Goal: Transaction & Acquisition: Purchase product/service

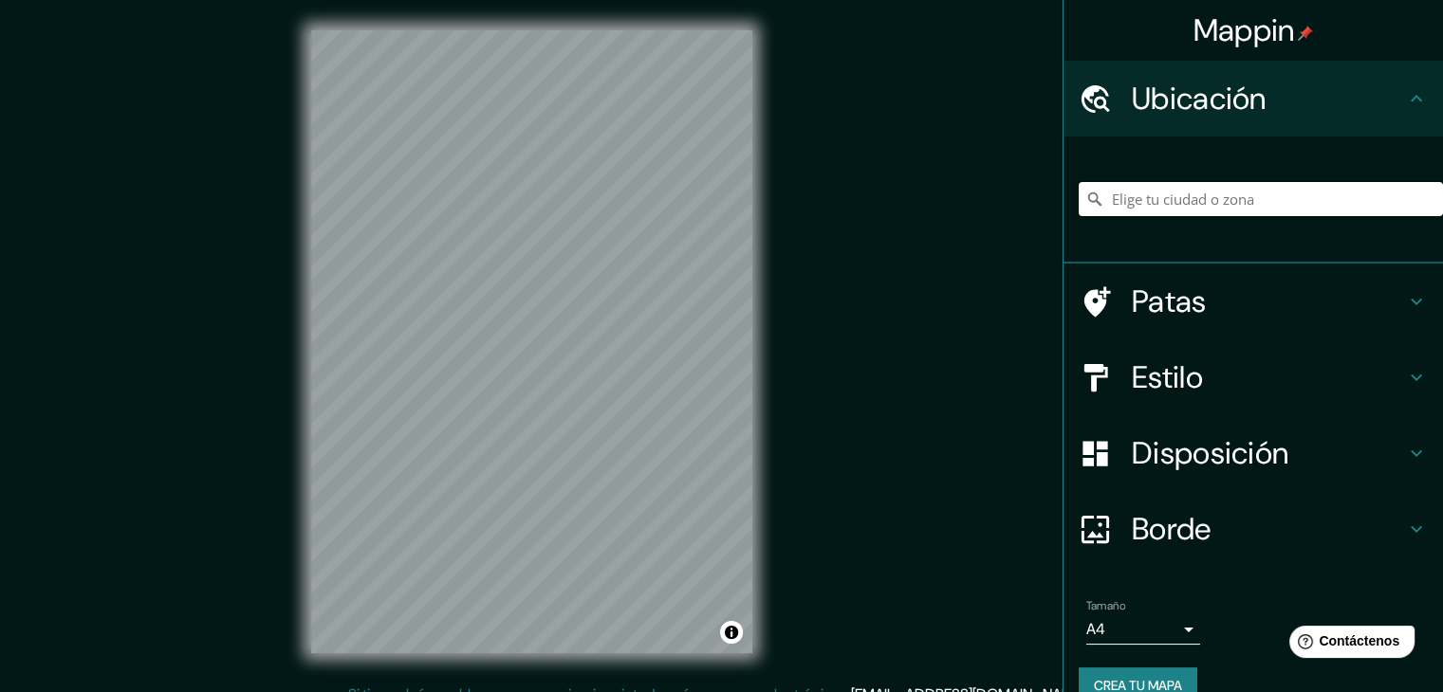
click at [1263, 201] on input "Elige tu ciudad o zona" at bounding box center [1261, 199] width 364 height 34
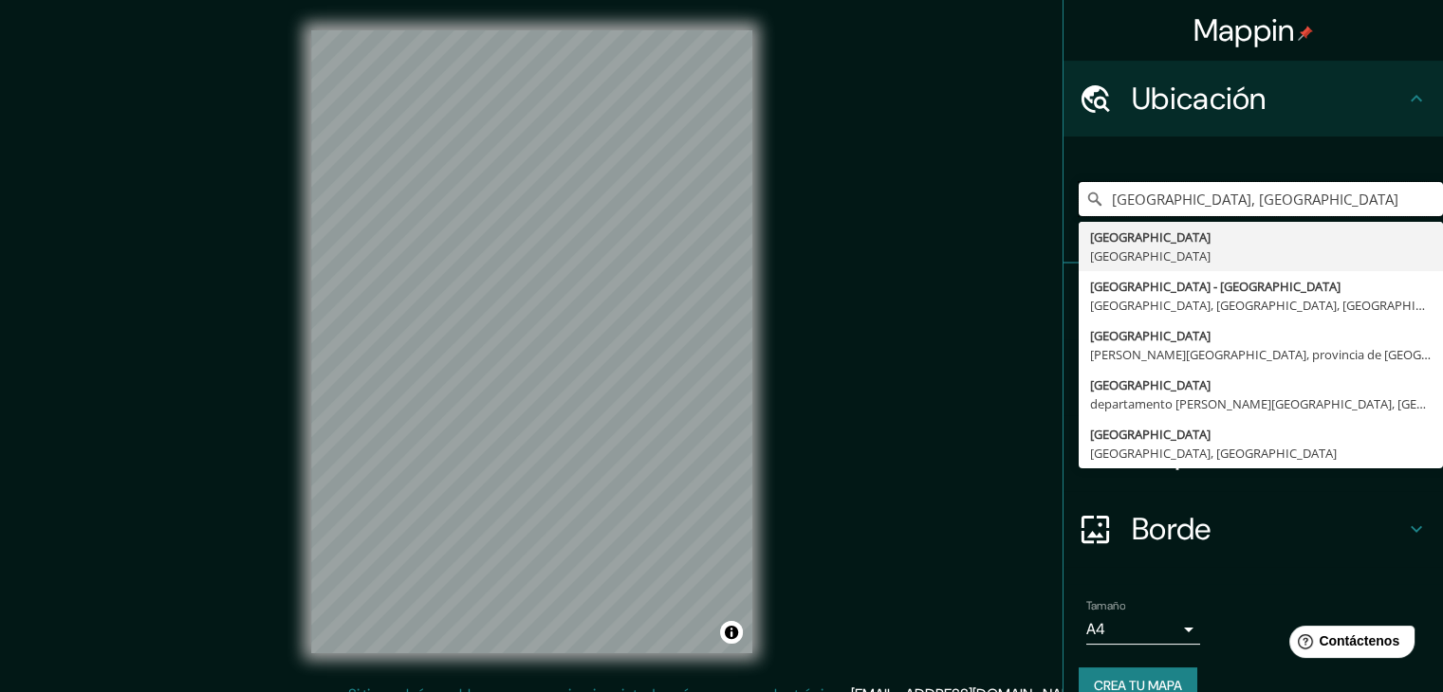
type input "[GEOGRAPHIC_DATA], [GEOGRAPHIC_DATA]"
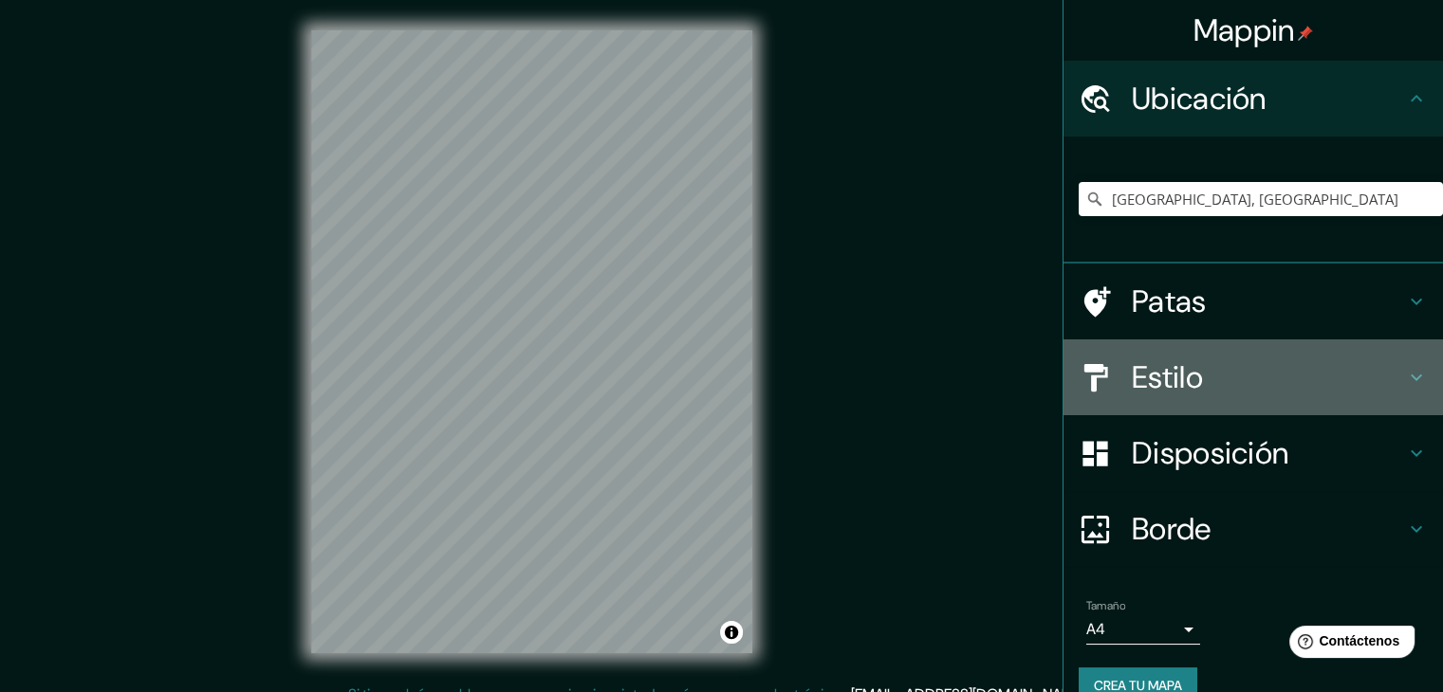
click at [1308, 377] on h4 "Estilo" at bounding box center [1268, 378] width 273 height 38
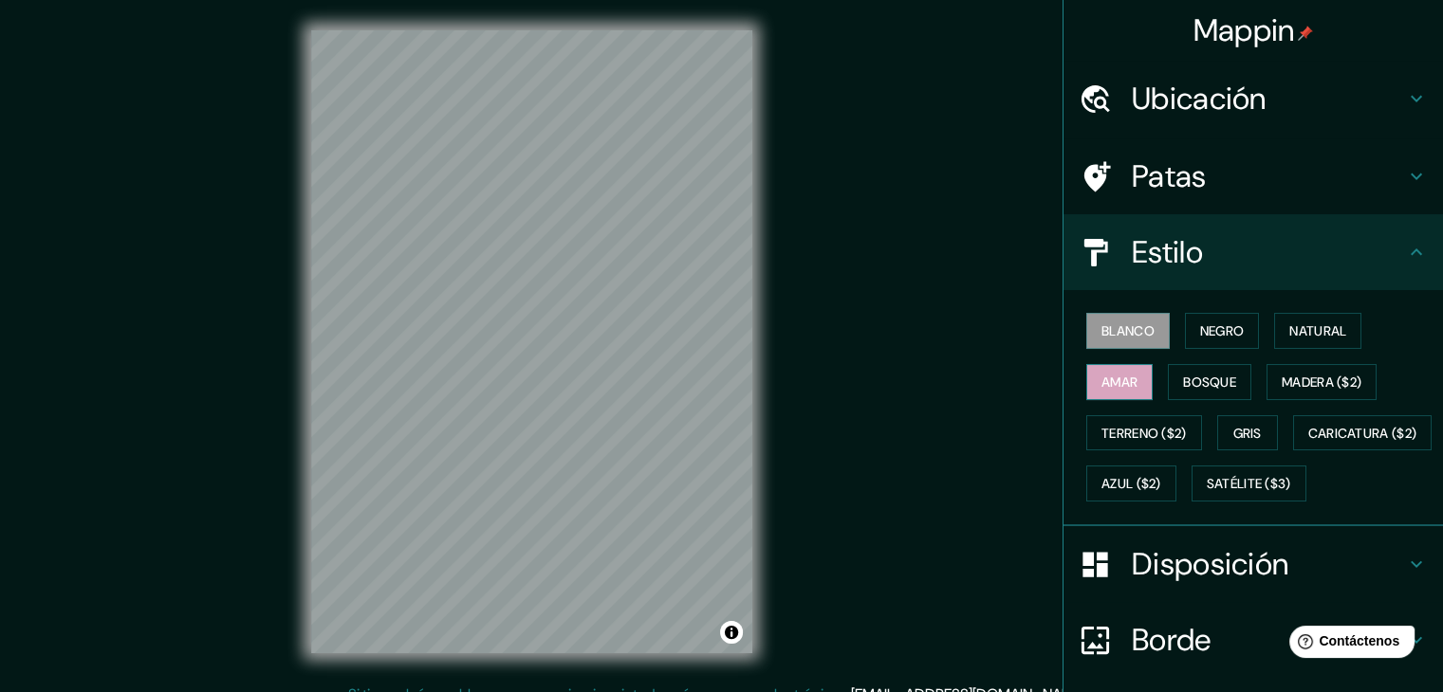
click at [1115, 380] on font "Amar" at bounding box center [1119, 382] width 36 height 17
click at [1168, 396] on button "Bosque" at bounding box center [1209, 382] width 83 height 36
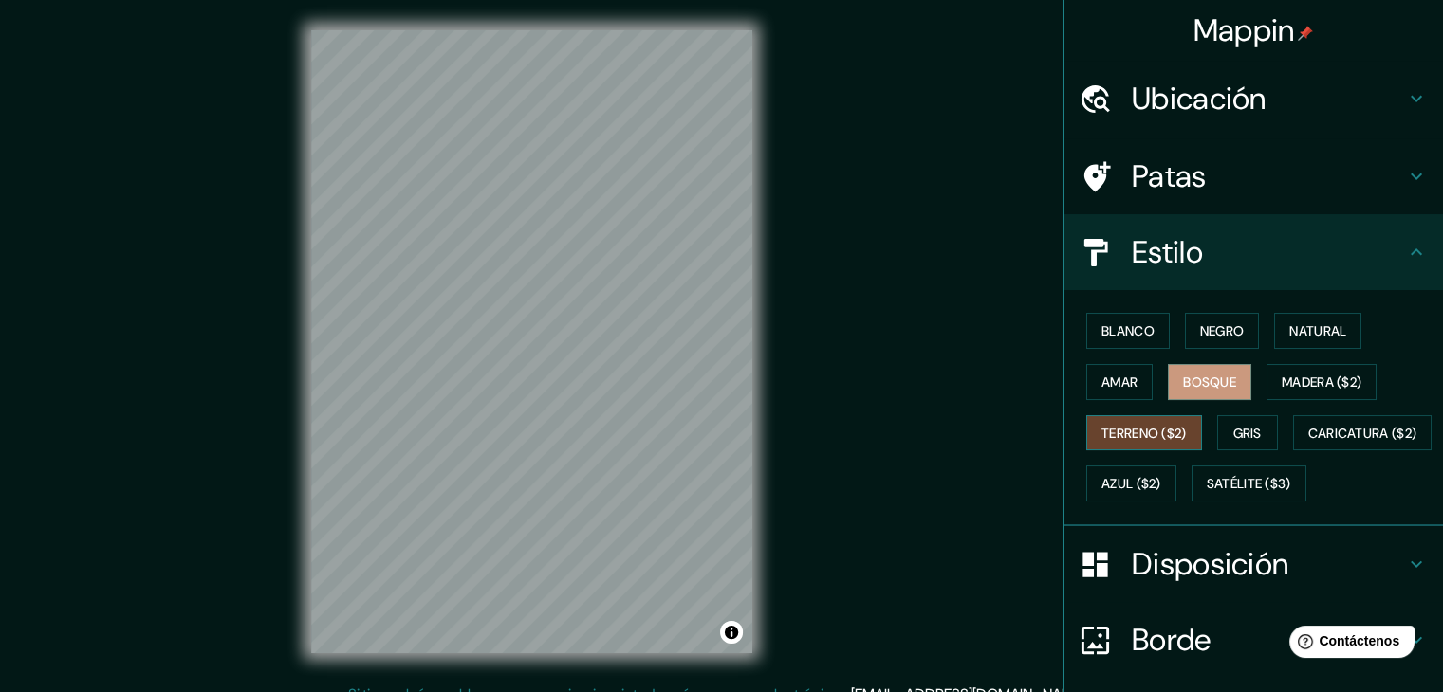
click at [1140, 437] on font "Terreno ($2)" at bounding box center [1143, 433] width 85 height 17
click at [1236, 433] on font "Gris" at bounding box center [1247, 433] width 28 height 17
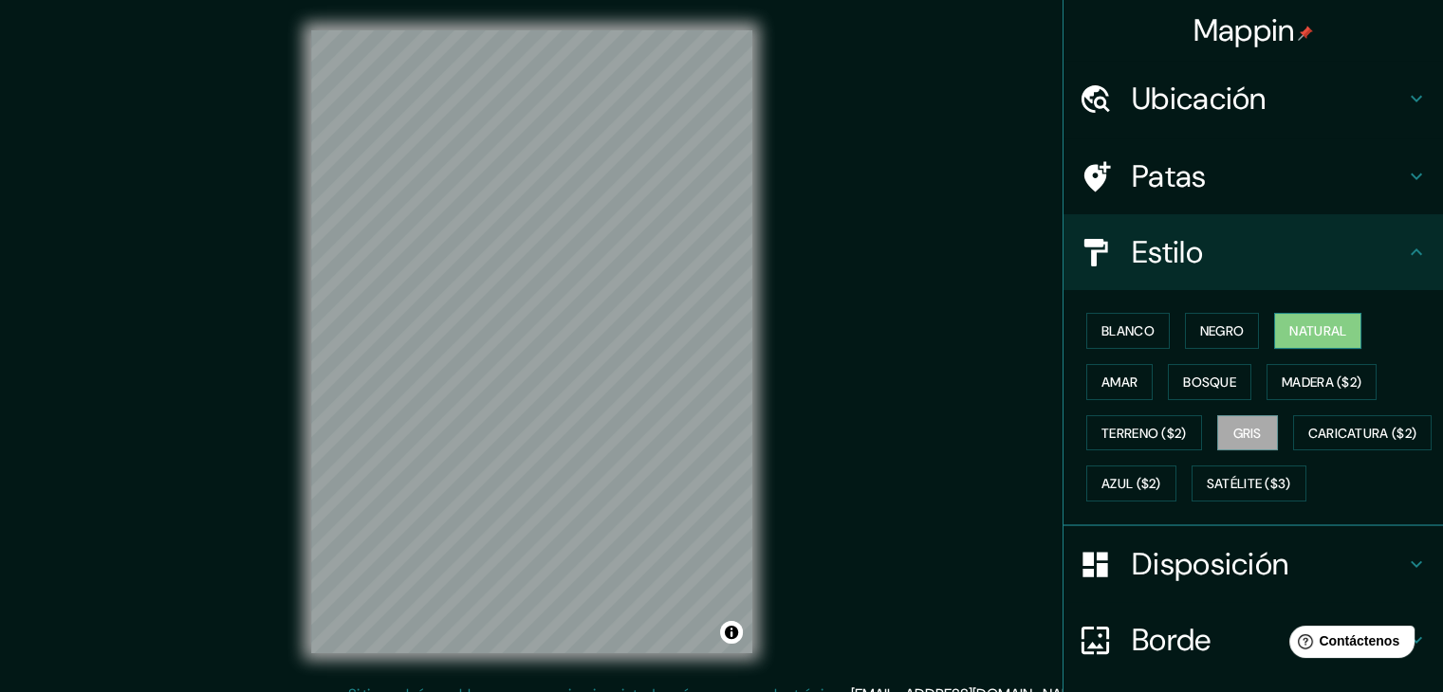
click at [1300, 334] on font "Natural" at bounding box center [1317, 331] width 57 height 17
click at [1200, 335] on font "Negro" at bounding box center [1222, 331] width 45 height 17
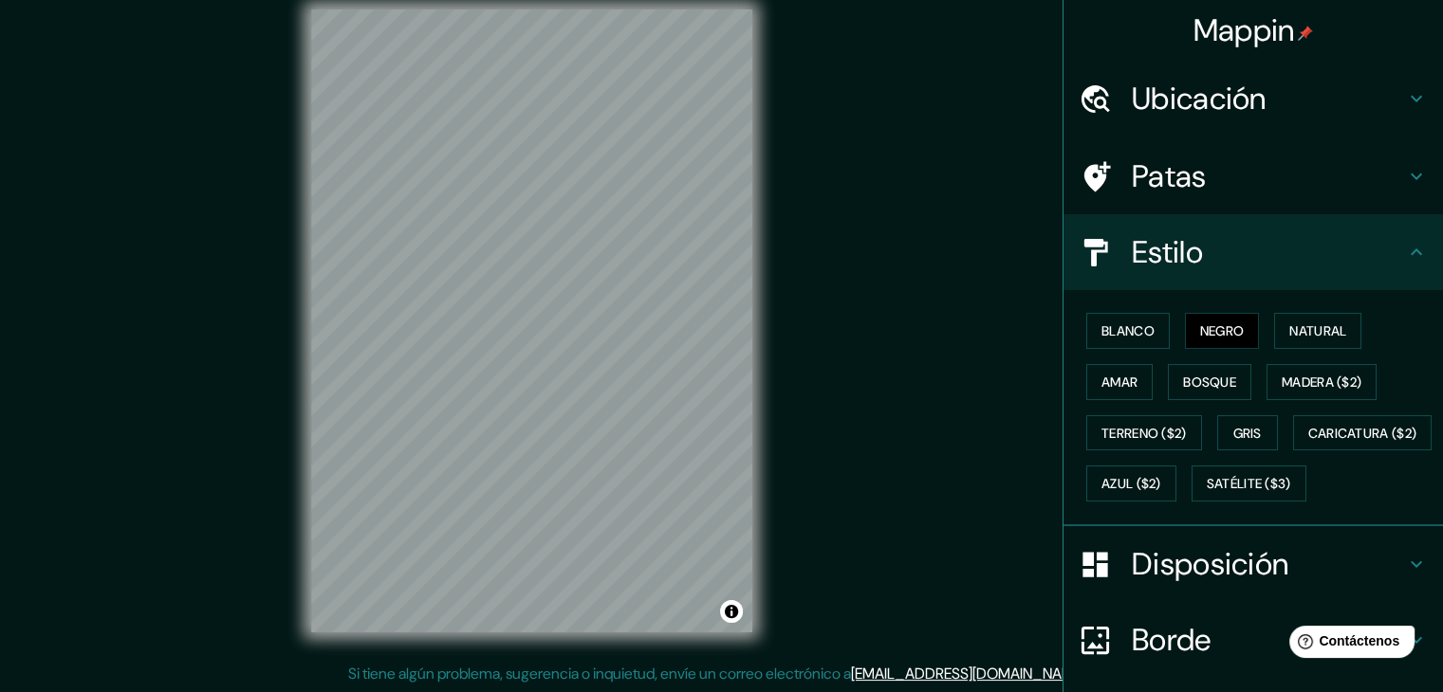
scroll to position [22, 0]
click at [1405, 576] on icon at bounding box center [1416, 564] width 23 height 23
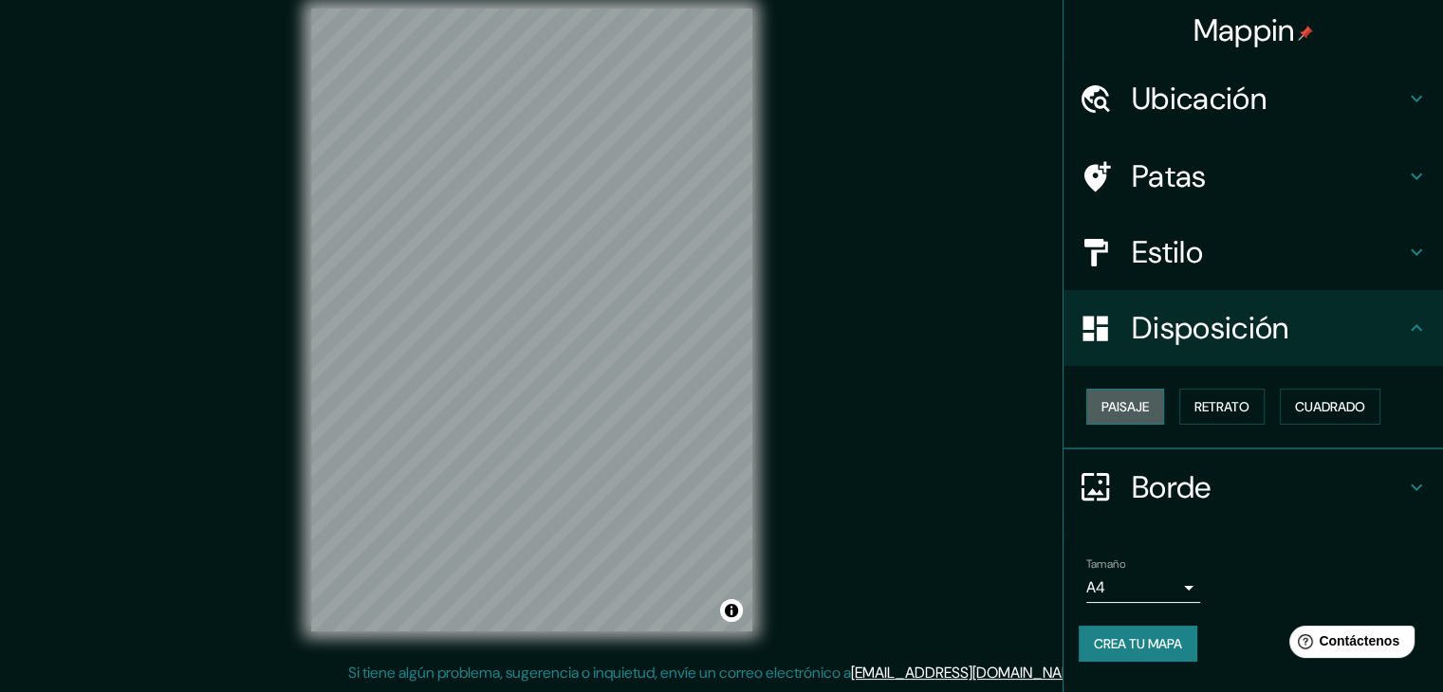
click at [1161, 392] on button "Paisaje" at bounding box center [1125, 407] width 78 height 36
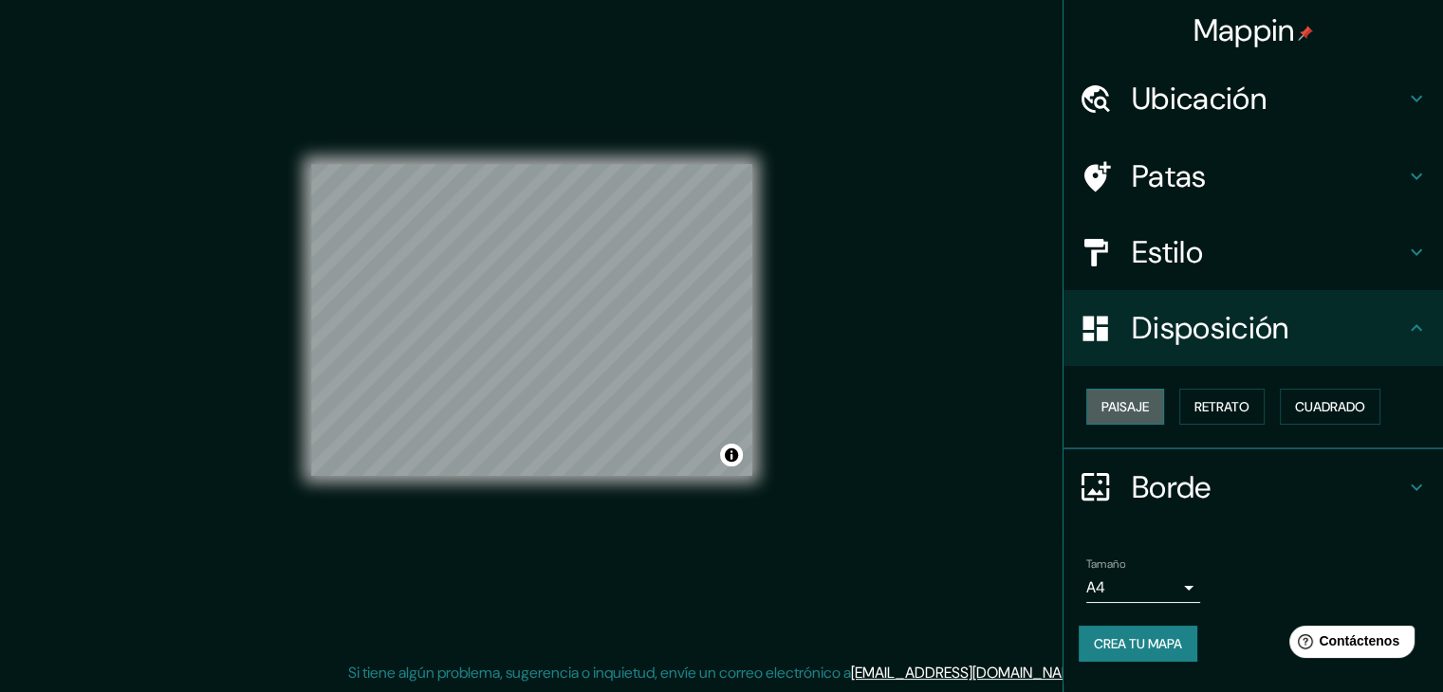
click at [1151, 399] on button "Paisaje" at bounding box center [1125, 407] width 78 height 36
click at [1230, 403] on font "Retrato" at bounding box center [1221, 406] width 55 height 17
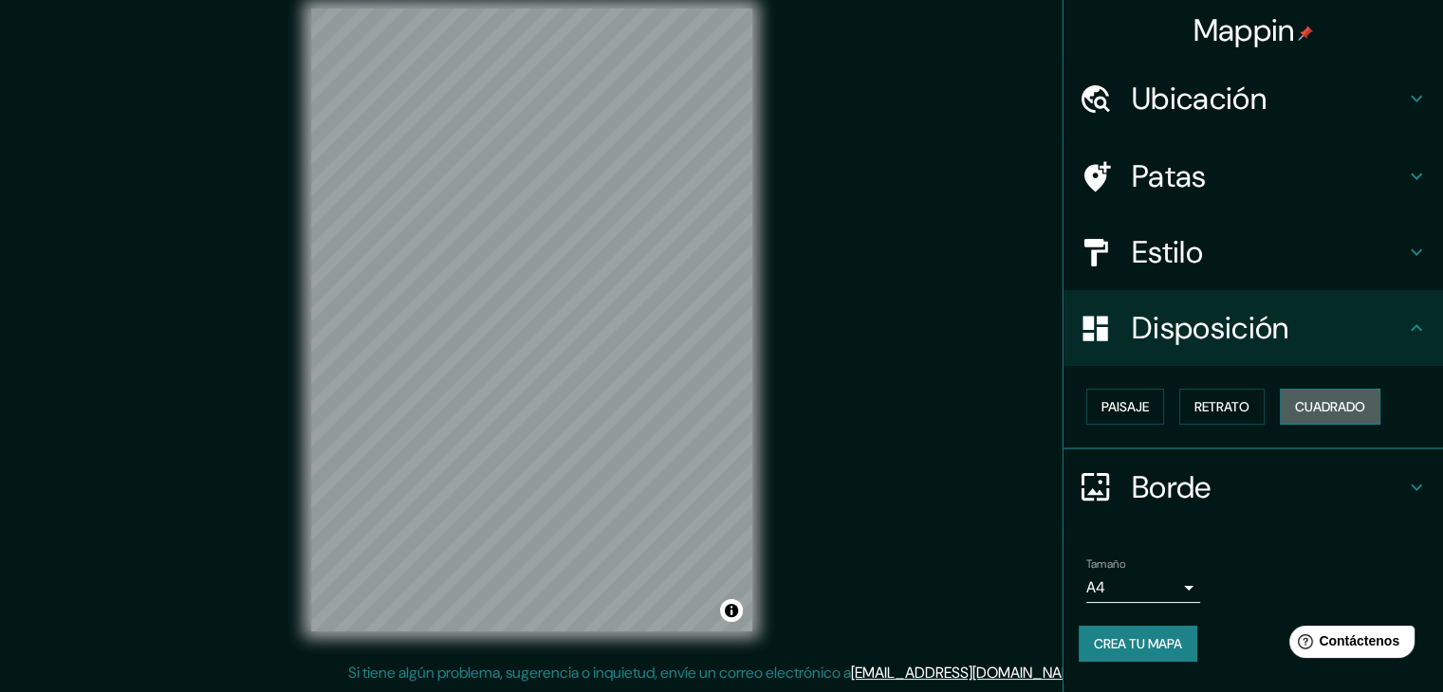
click at [1333, 409] on font "Cuadrado" at bounding box center [1330, 406] width 70 height 17
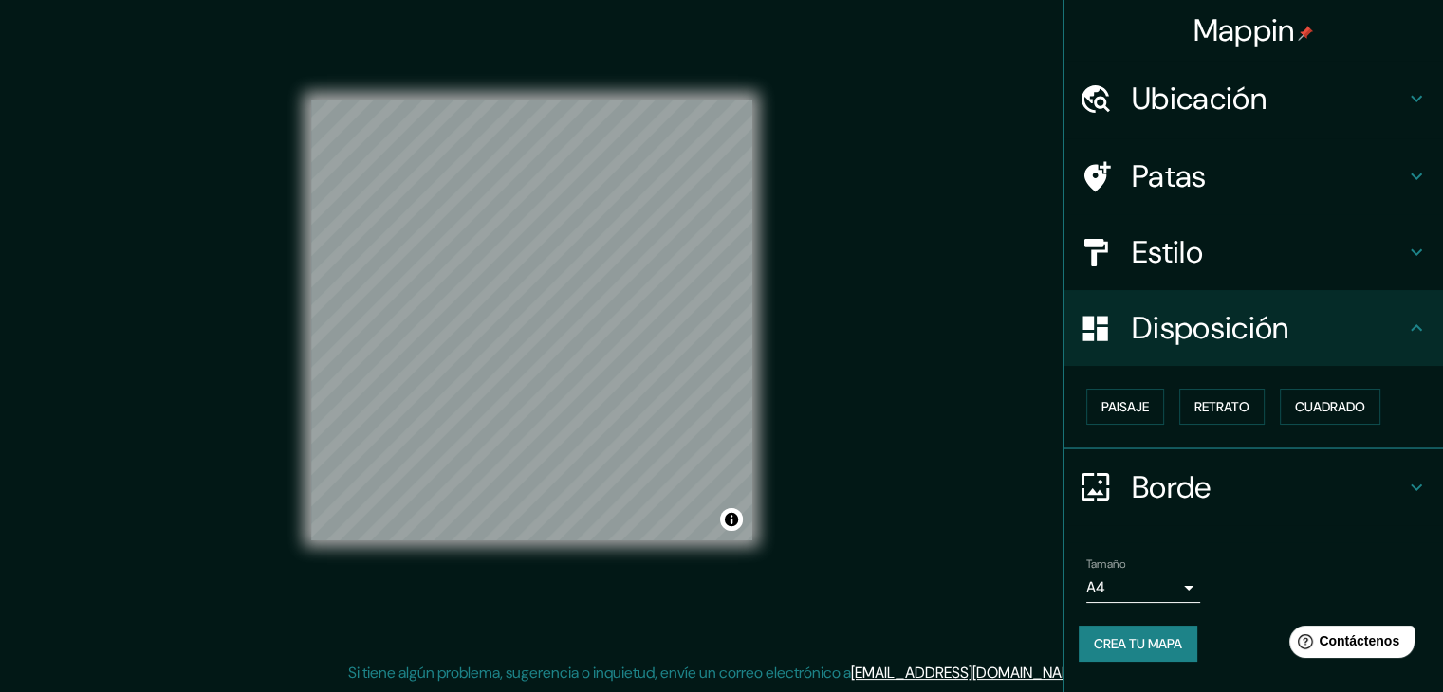
click at [1411, 487] on icon at bounding box center [1416, 487] width 23 height 23
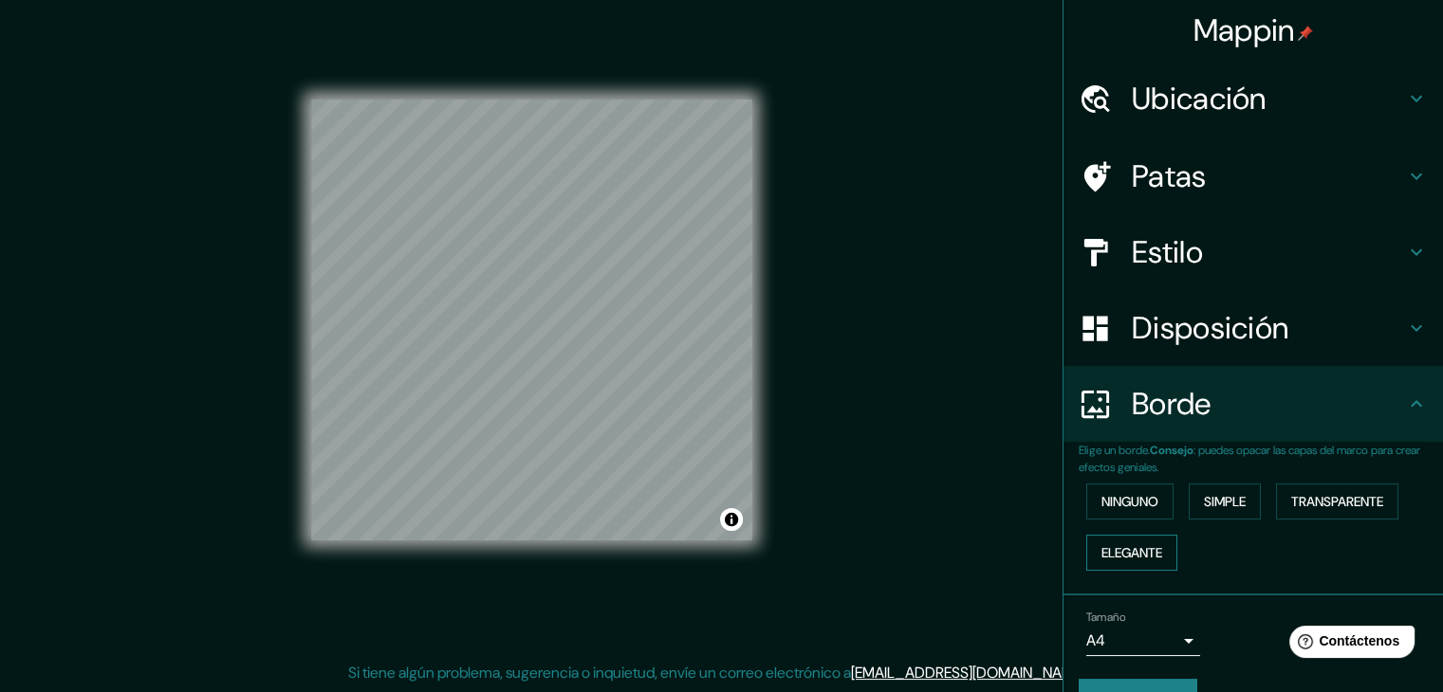
click at [1131, 554] on font "Elegante" at bounding box center [1131, 552] width 61 height 17
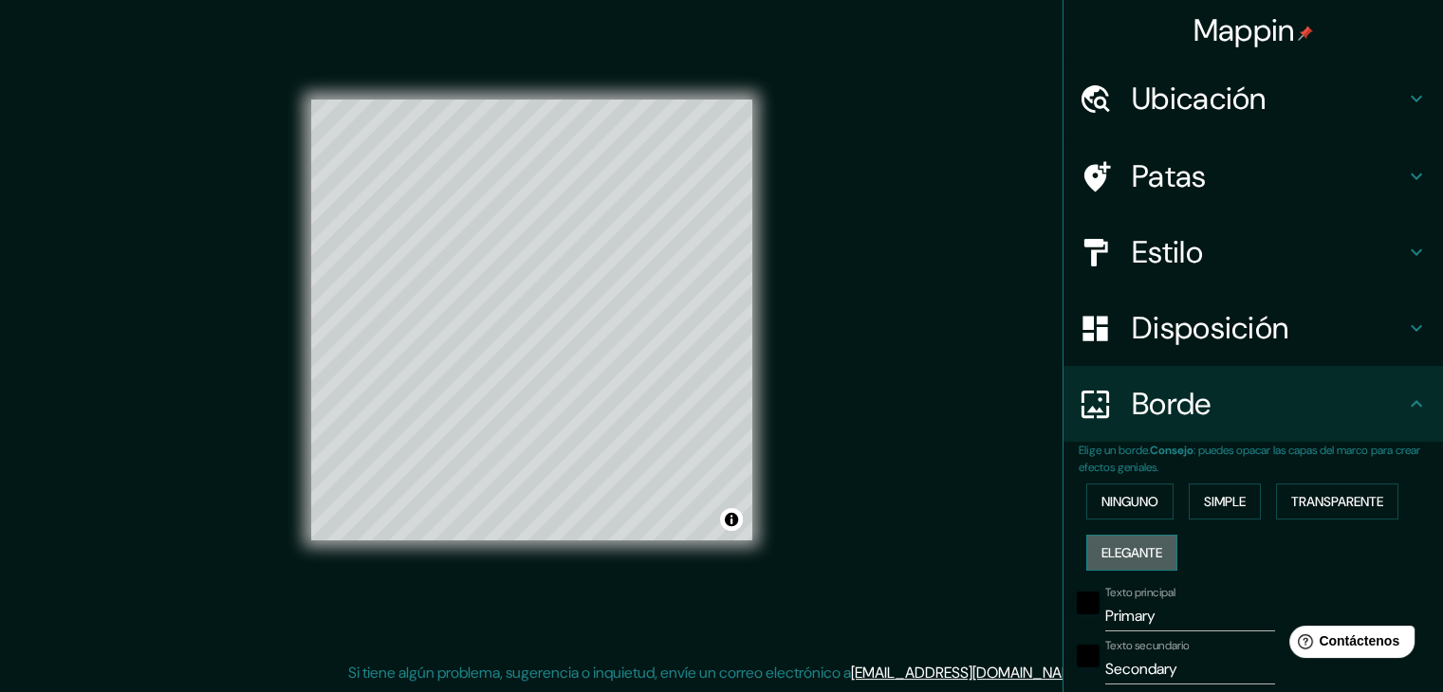
click at [1131, 554] on font "Elegante" at bounding box center [1131, 552] width 61 height 17
type input "37"
type input "19"
click at [1131, 504] on font "Ninguno" at bounding box center [1129, 501] width 57 height 17
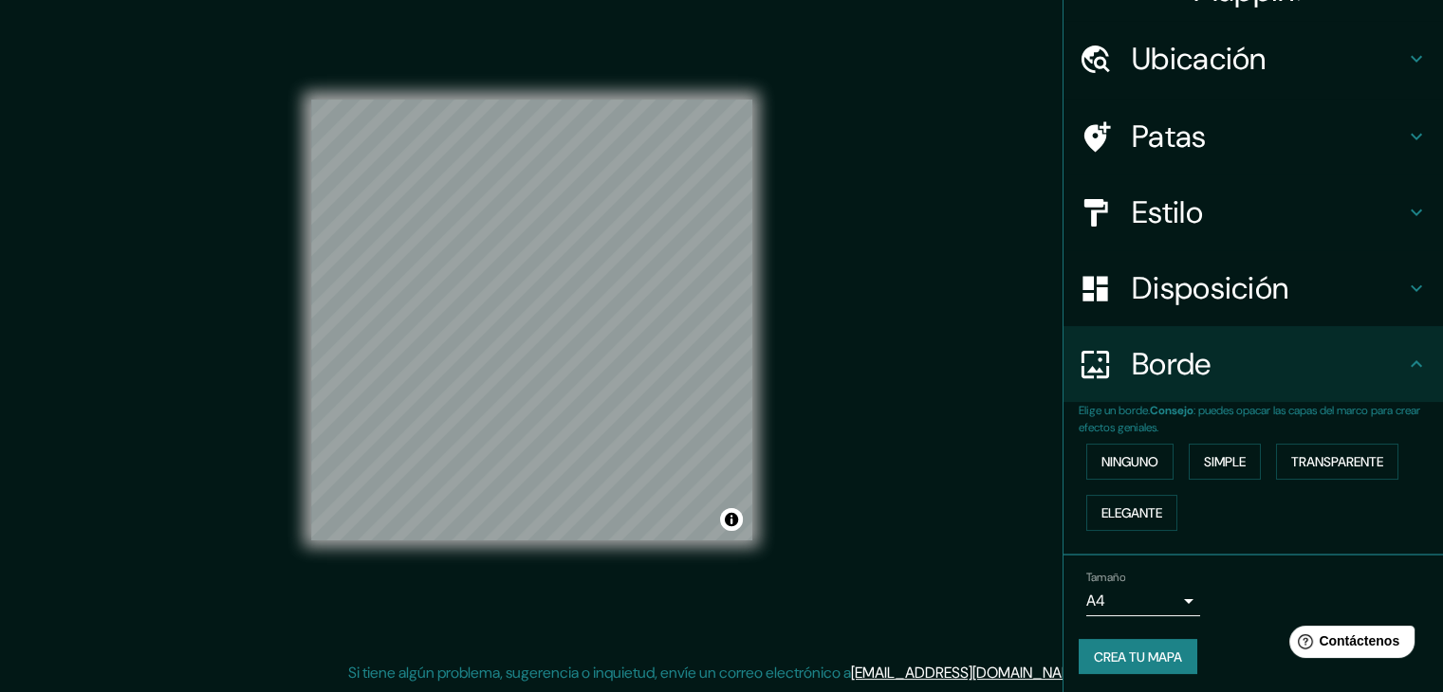
scroll to position [43, 0]
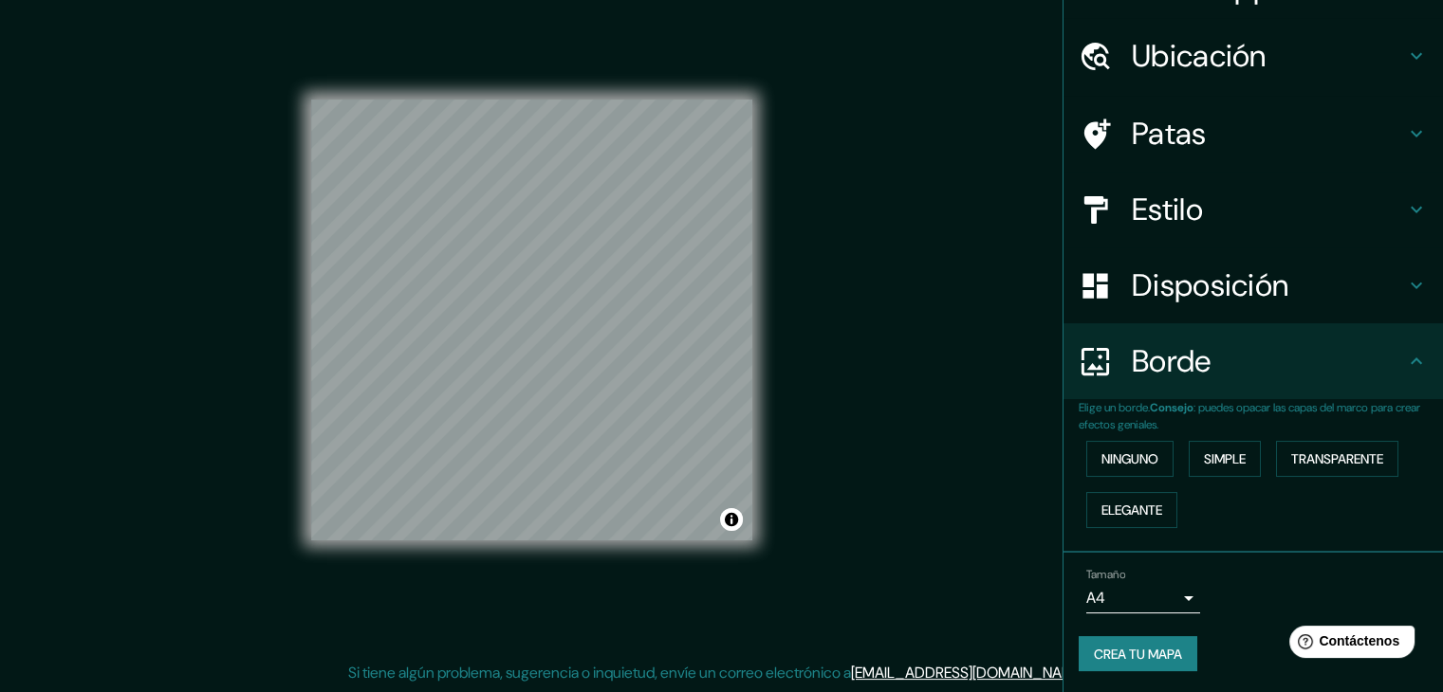
click at [1156, 206] on font "Estilo" at bounding box center [1167, 210] width 71 height 40
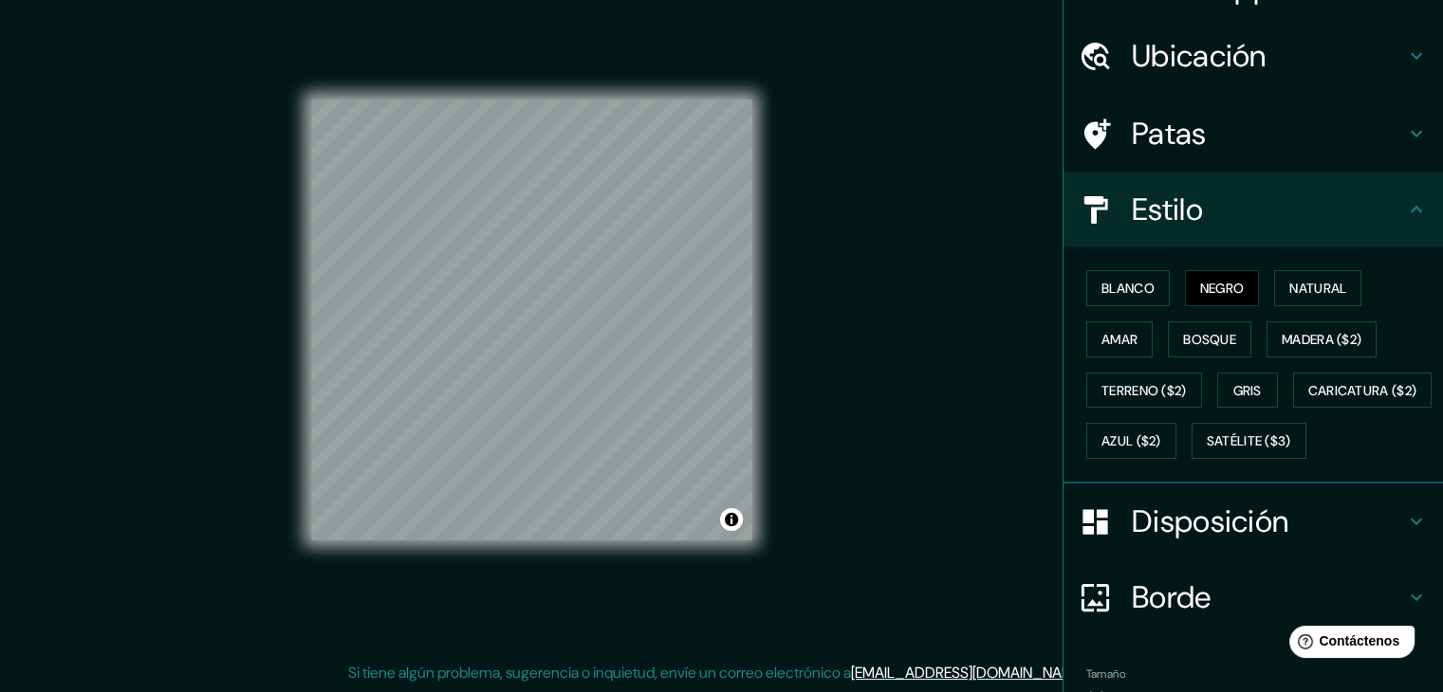
click at [1156, 206] on font "Estilo" at bounding box center [1167, 210] width 71 height 40
click at [1234, 542] on font "Disposición" at bounding box center [1210, 522] width 157 height 40
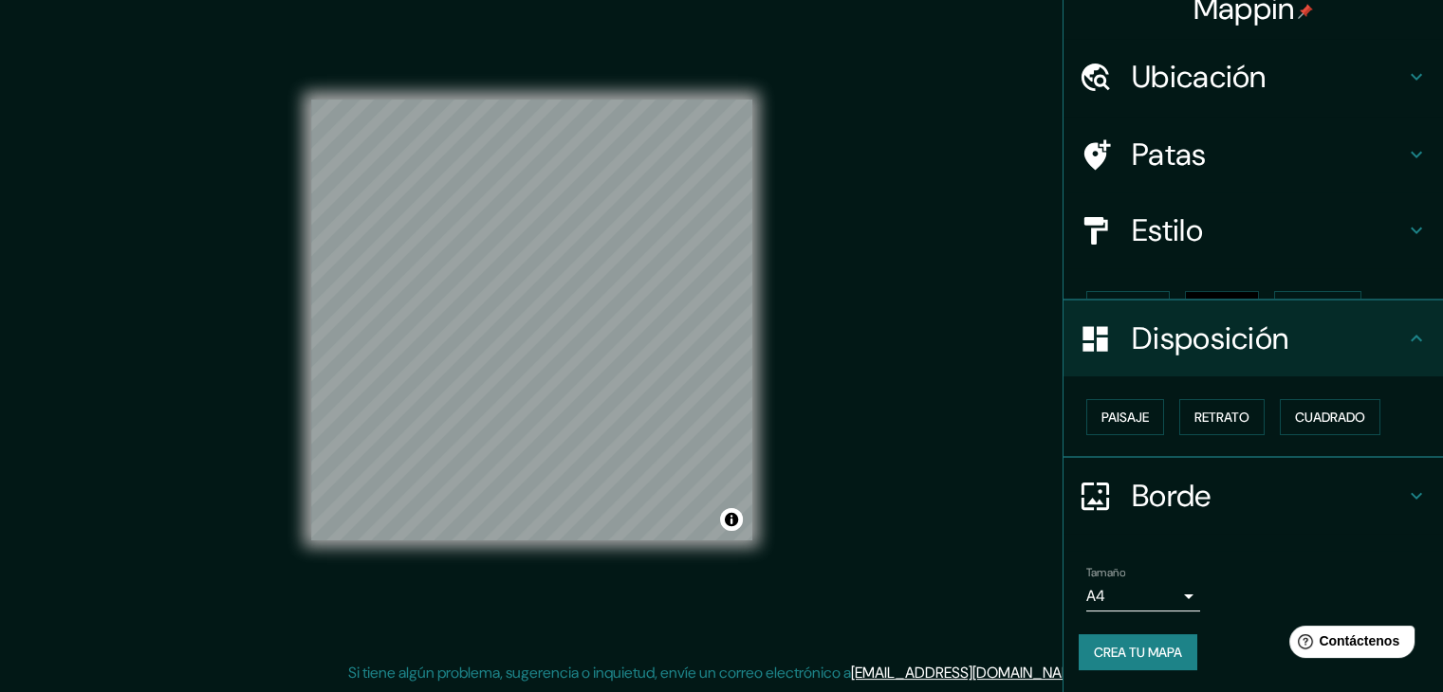
scroll to position [0, 0]
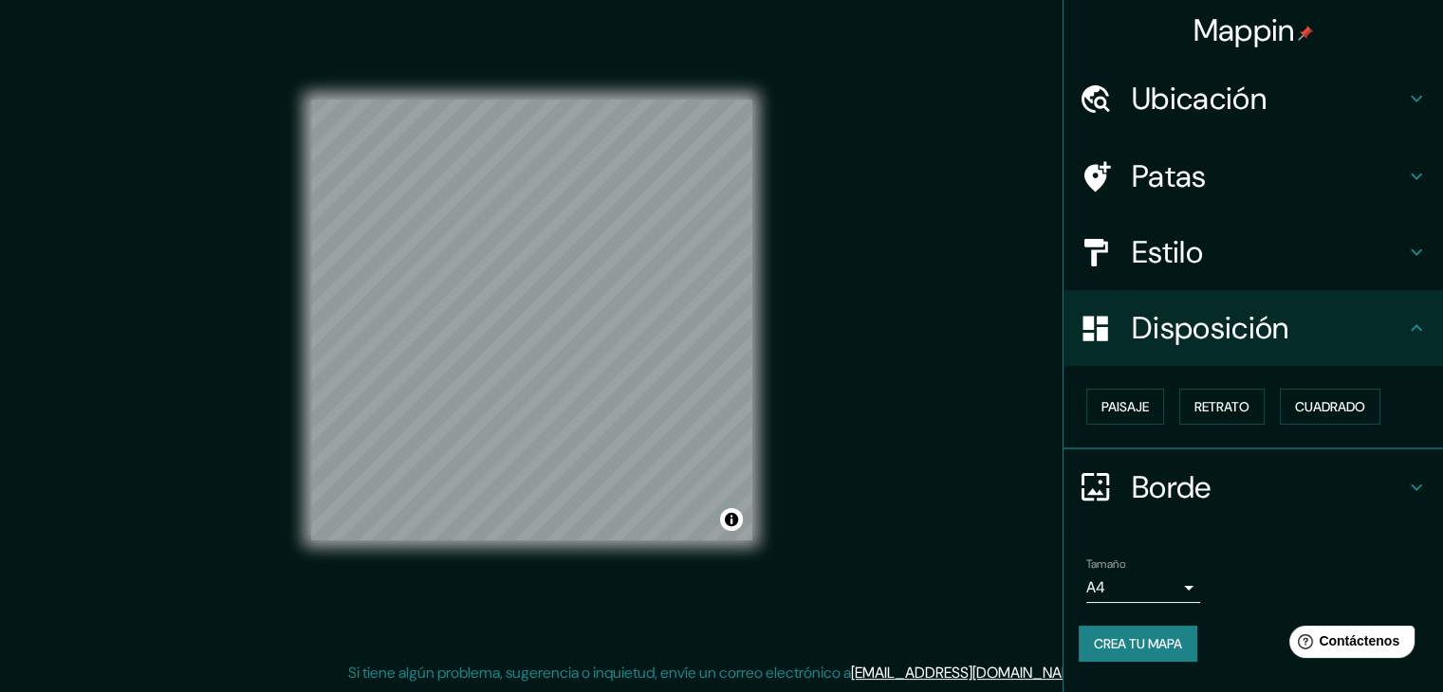
click at [1418, 484] on icon at bounding box center [1416, 487] width 23 height 23
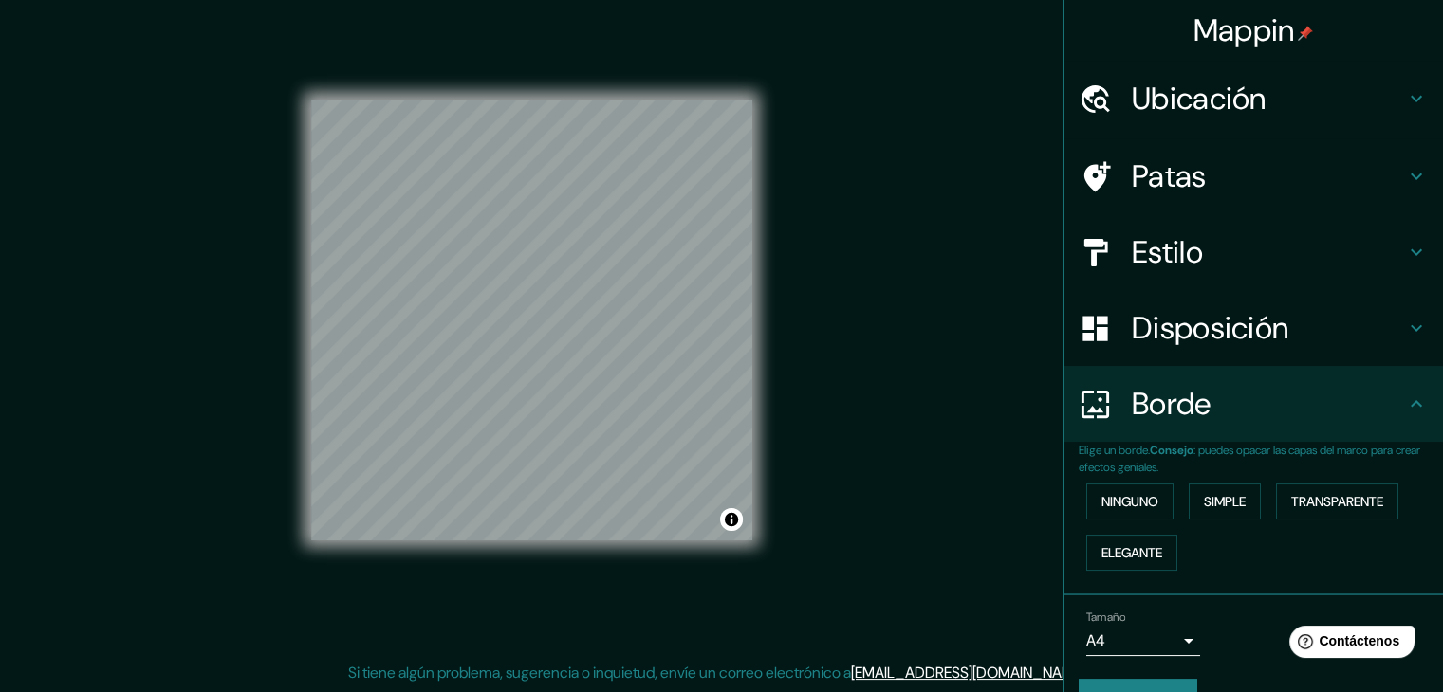
click at [1411, 409] on icon at bounding box center [1416, 404] width 23 height 23
click at [1385, 259] on h4 "Estilo" at bounding box center [1268, 252] width 273 height 38
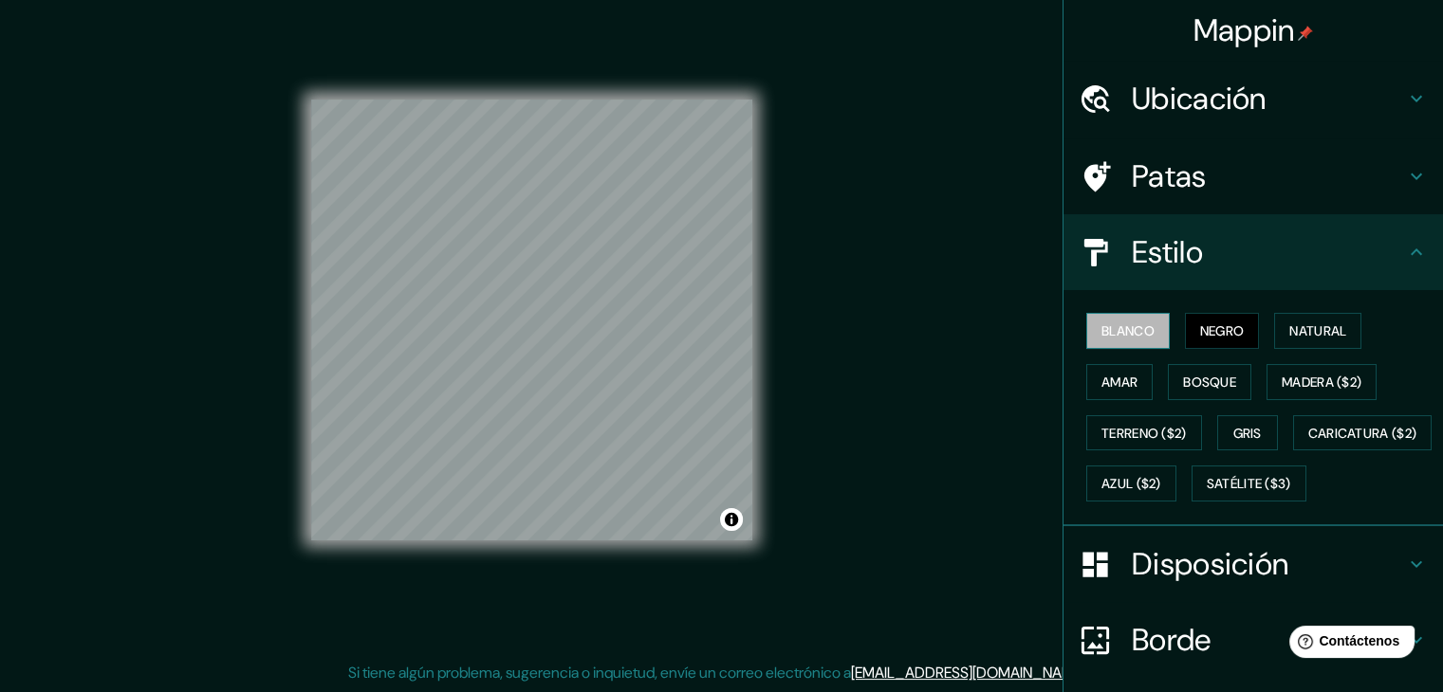
click at [1131, 331] on font "Blanco" at bounding box center [1127, 331] width 53 height 17
click at [1229, 346] on button "Negro" at bounding box center [1222, 331] width 75 height 36
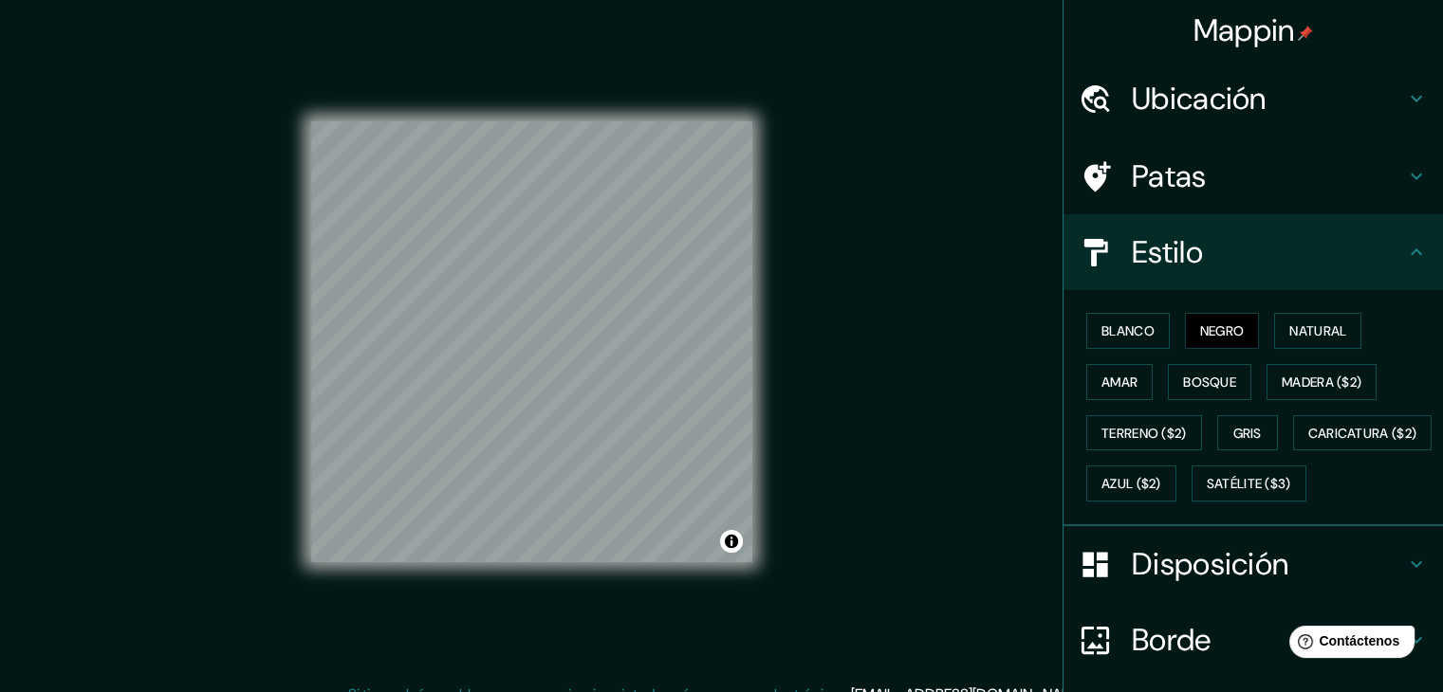
click at [1279, 83] on h4 "Ubicación" at bounding box center [1268, 99] width 273 height 38
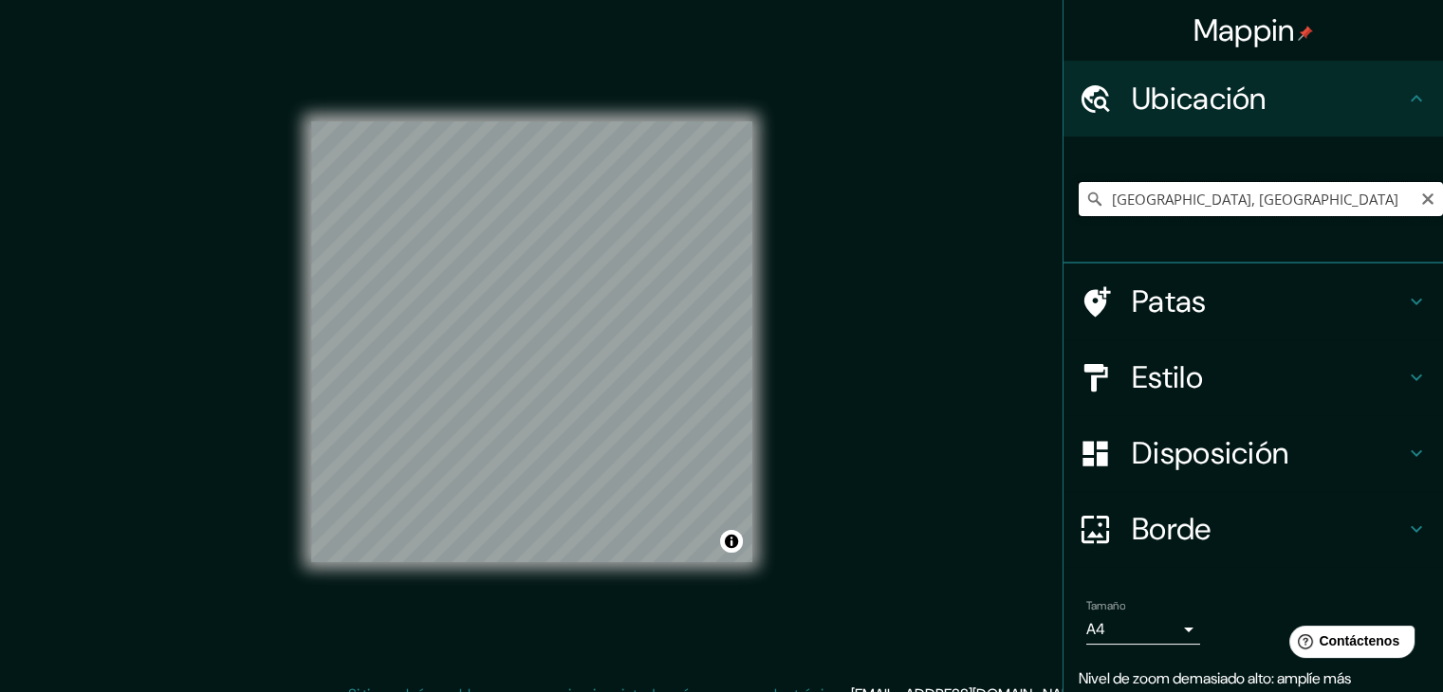
click at [1251, 194] on input "[GEOGRAPHIC_DATA], [GEOGRAPHIC_DATA]" at bounding box center [1261, 199] width 364 height 34
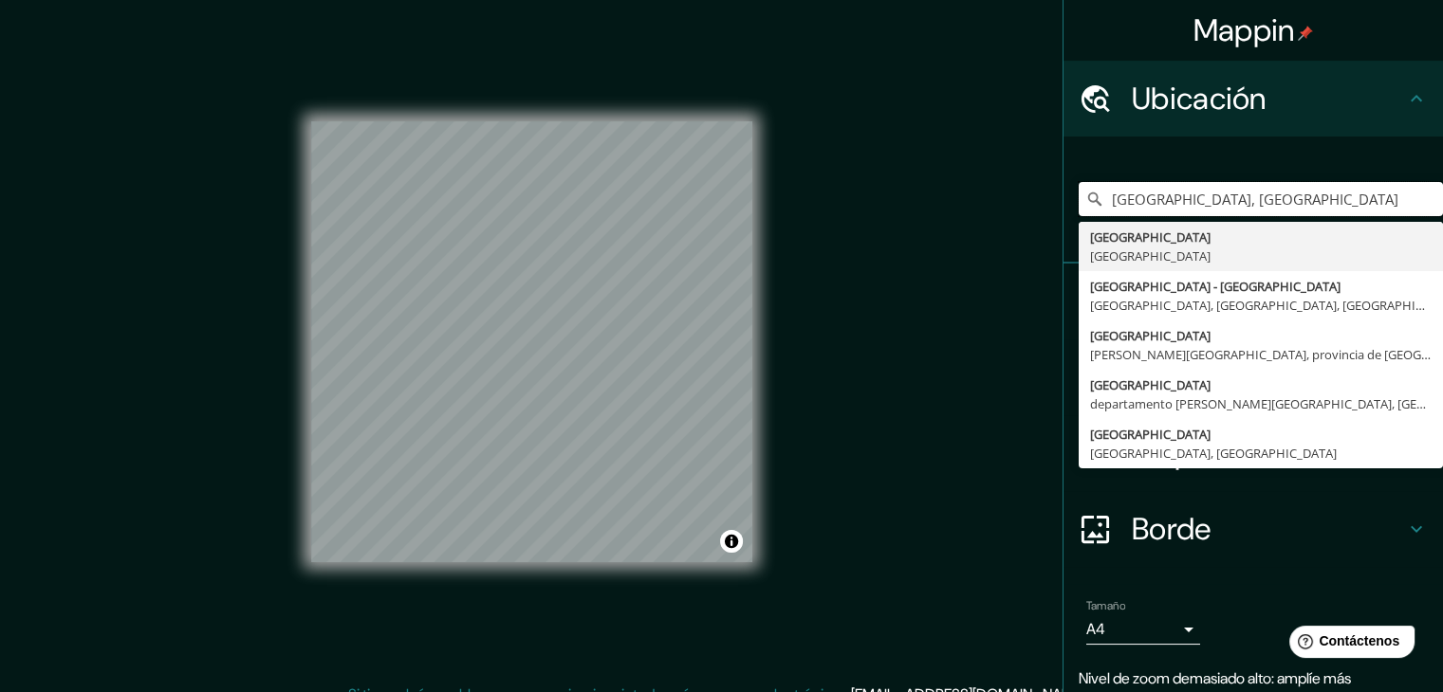
drag, startPoint x: 1190, startPoint y: 204, endPoint x: 1024, endPoint y: 208, distance: 166.0
click at [1024, 208] on div "Mappin Ubicación [GEOGRAPHIC_DATA], [GEOGRAPHIC_DATA] [GEOGRAPHIC_DATA] [GEOGRA…" at bounding box center [721, 357] width 1443 height 714
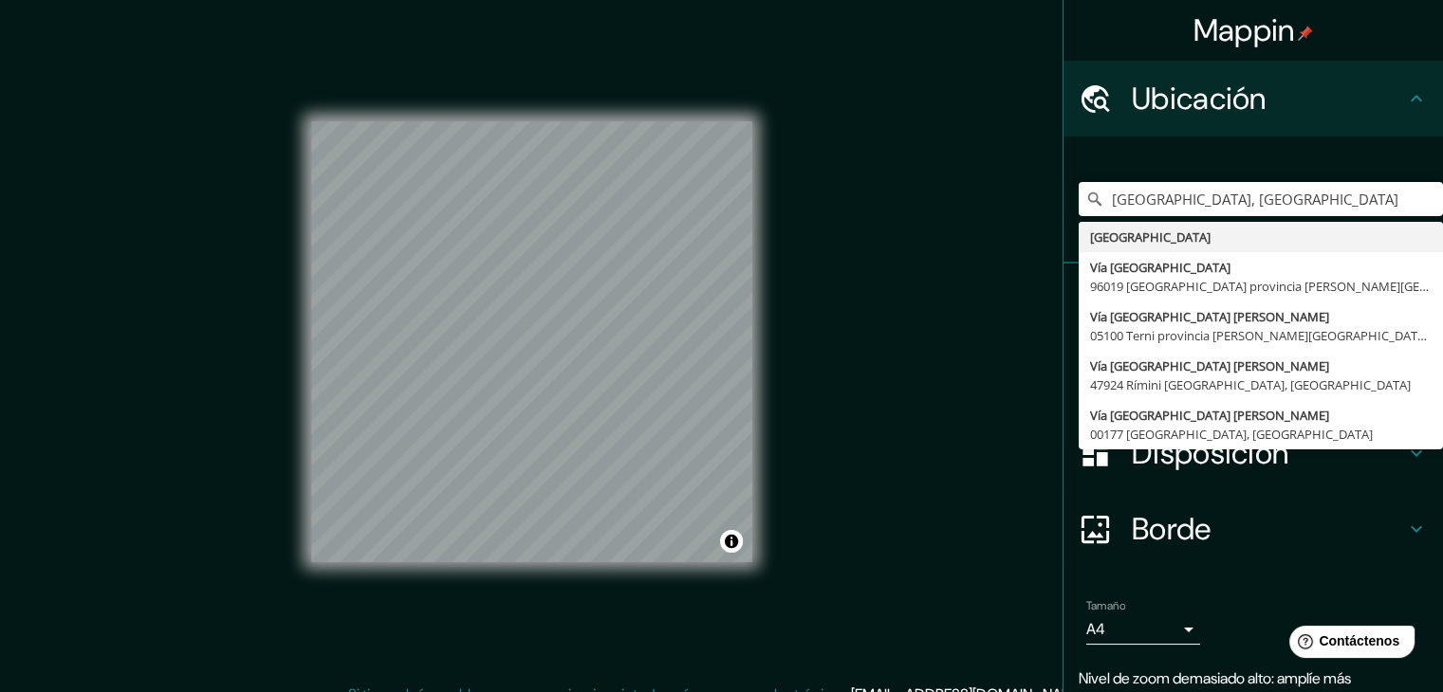
click at [924, 386] on div "Mappin Ubicación [GEOGRAPHIC_DATA], [GEOGRAPHIC_DATA] [GEOGRAPHIC_DATA] [GEOGRA…" at bounding box center [721, 357] width 1443 height 714
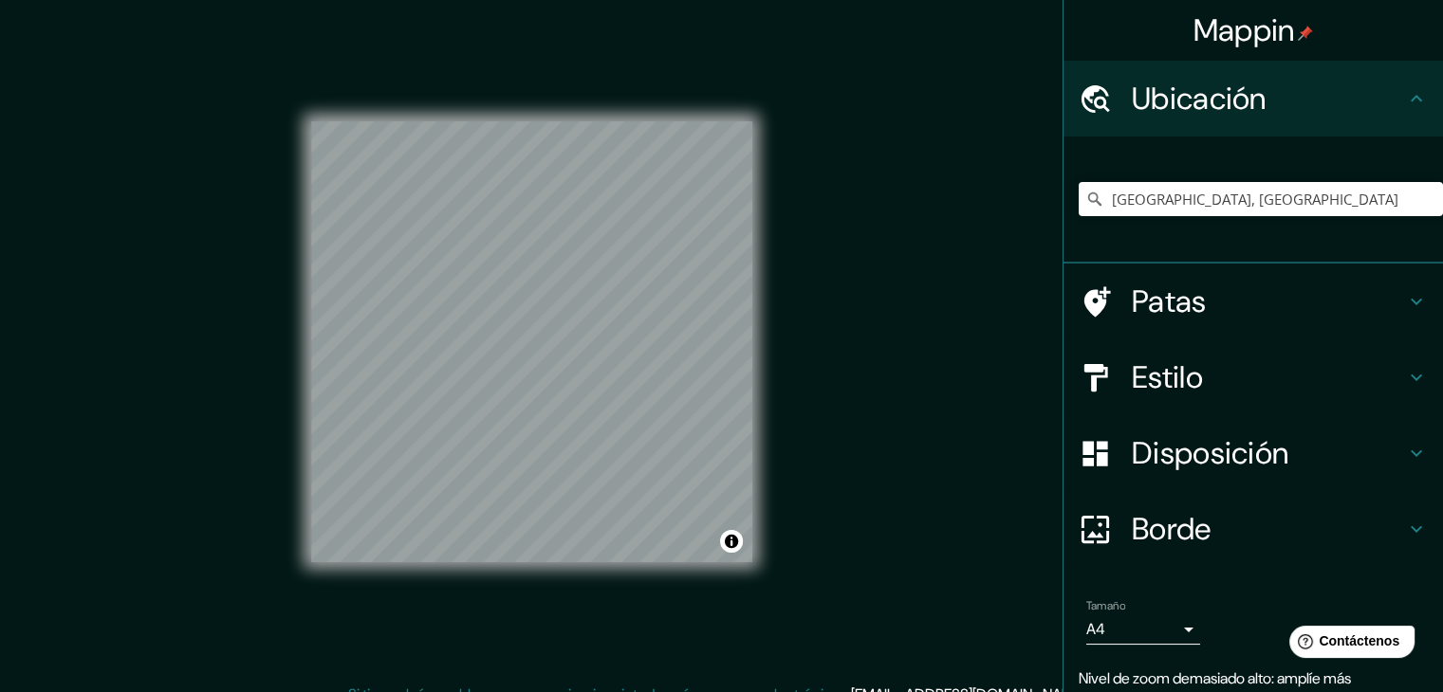
click at [1207, 380] on h4 "Estilo" at bounding box center [1268, 378] width 273 height 38
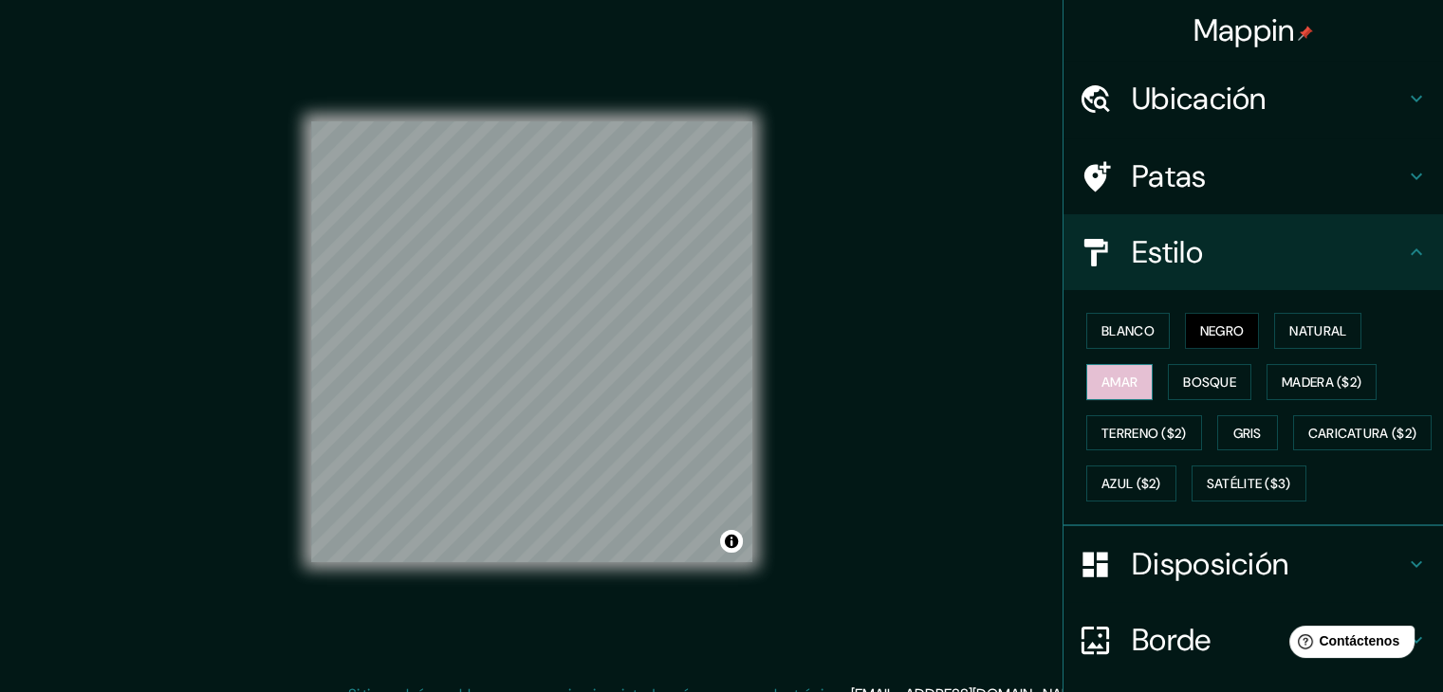
click at [1122, 375] on font "Amar" at bounding box center [1119, 382] width 36 height 17
click at [1190, 374] on font "Bosque" at bounding box center [1209, 382] width 53 height 17
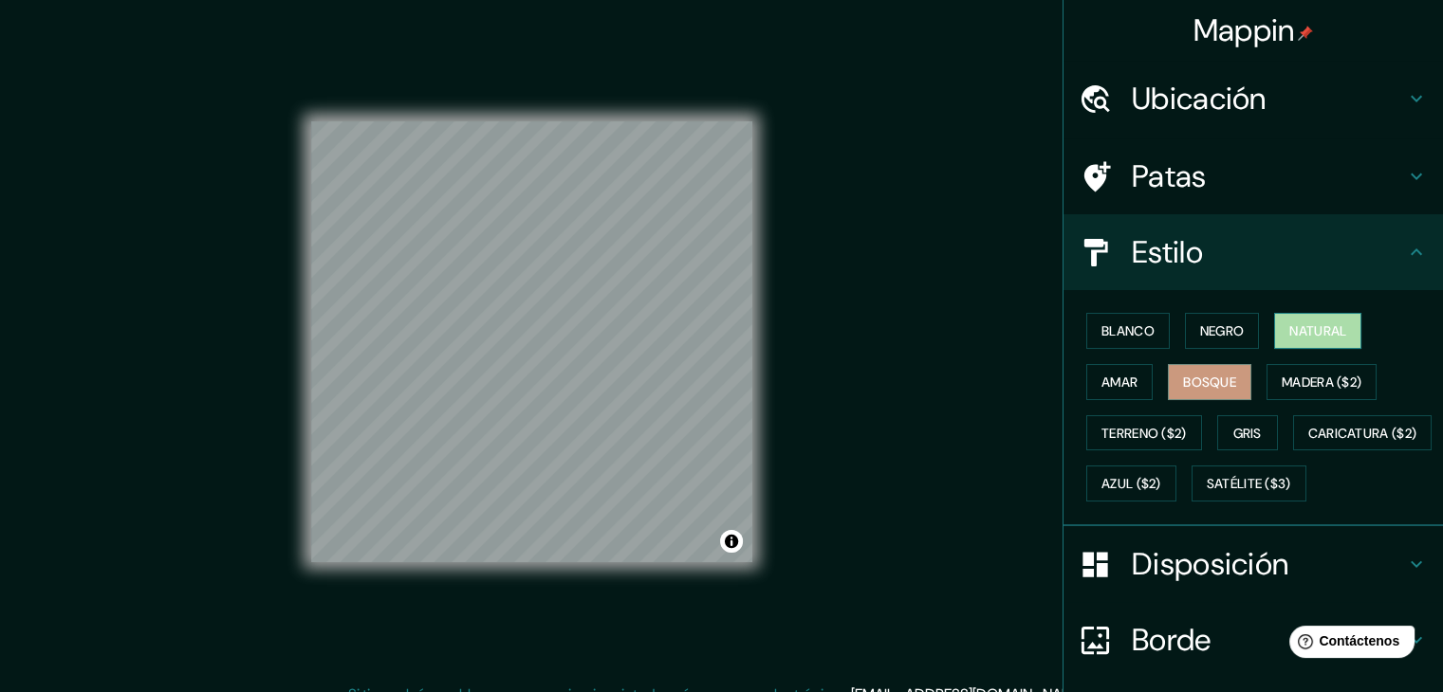
click at [1307, 324] on font "Natural" at bounding box center [1317, 331] width 57 height 17
click at [1222, 319] on font "Negro" at bounding box center [1222, 331] width 45 height 25
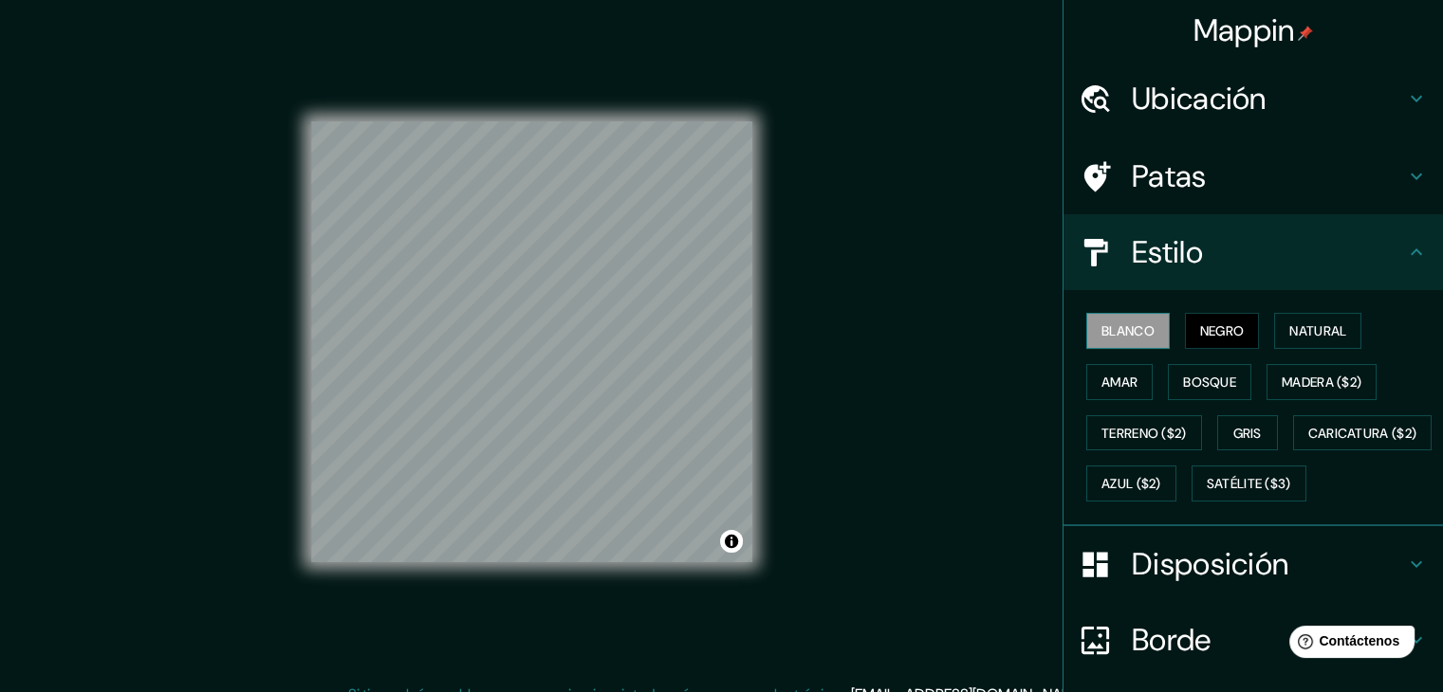
click at [1117, 327] on font "Blanco" at bounding box center [1127, 331] width 53 height 17
click at [1123, 425] on font "Terreno ($2)" at bounding box center [1143, 433] width 85 height 17
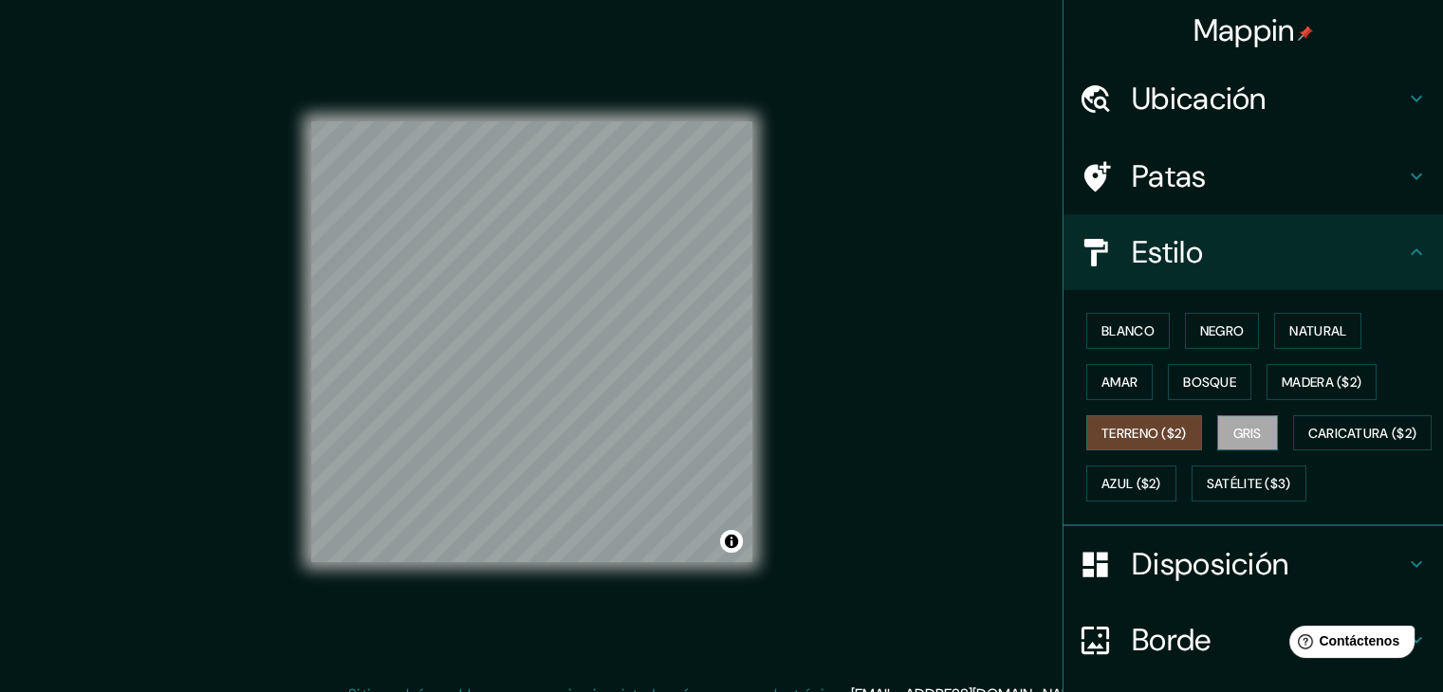
click at [1250, 429] on font "Gris" at bounding box center [1247, 433] width 28 height 17
click at [1317, 344] on button "Natural" at bounding box center [1317, 331] width 87 height 36
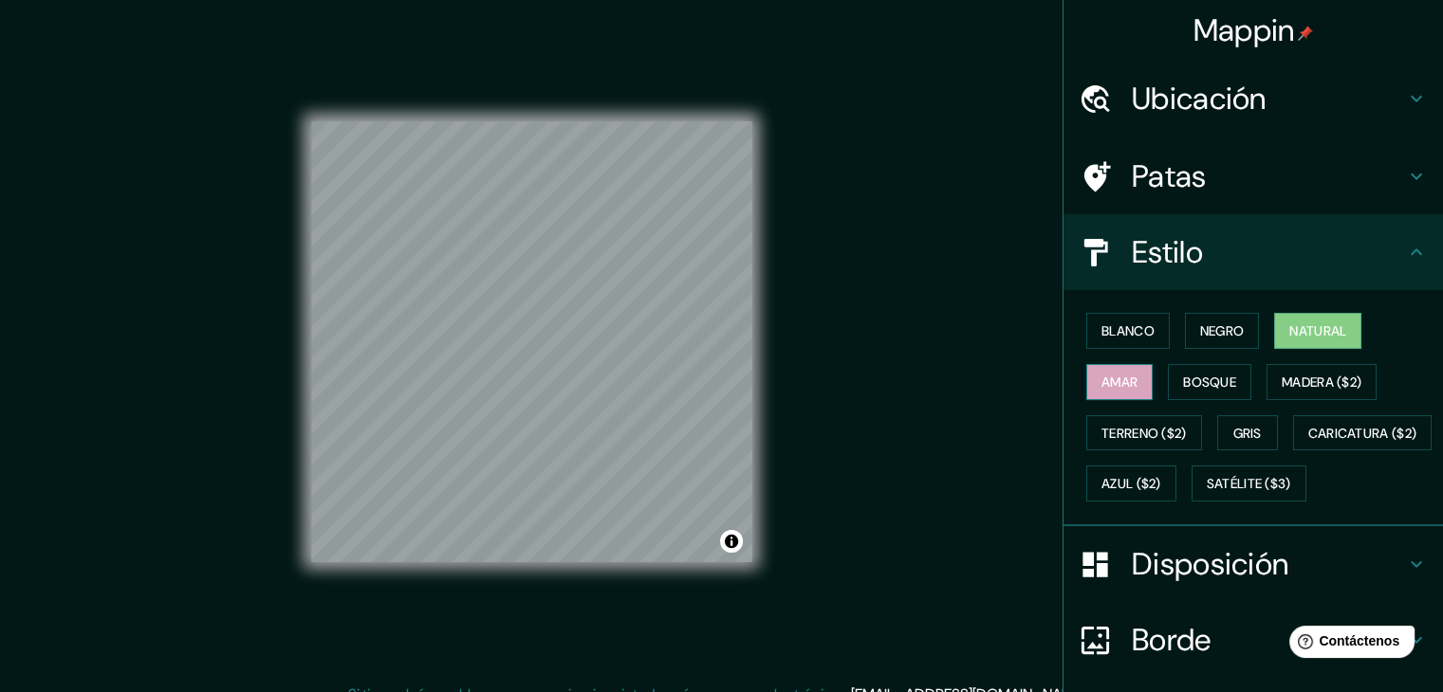
click at [1101, 379] on font "Amar" at bounding box center [1119, 382] width 36 height 17
click at [1238, 380] on button "Bosque" at bounding box center [1209, 382] width 83 height 36
click at [1222, 73] on div "Ubicación" at bounding box center [1252, 99] width 379 height 76
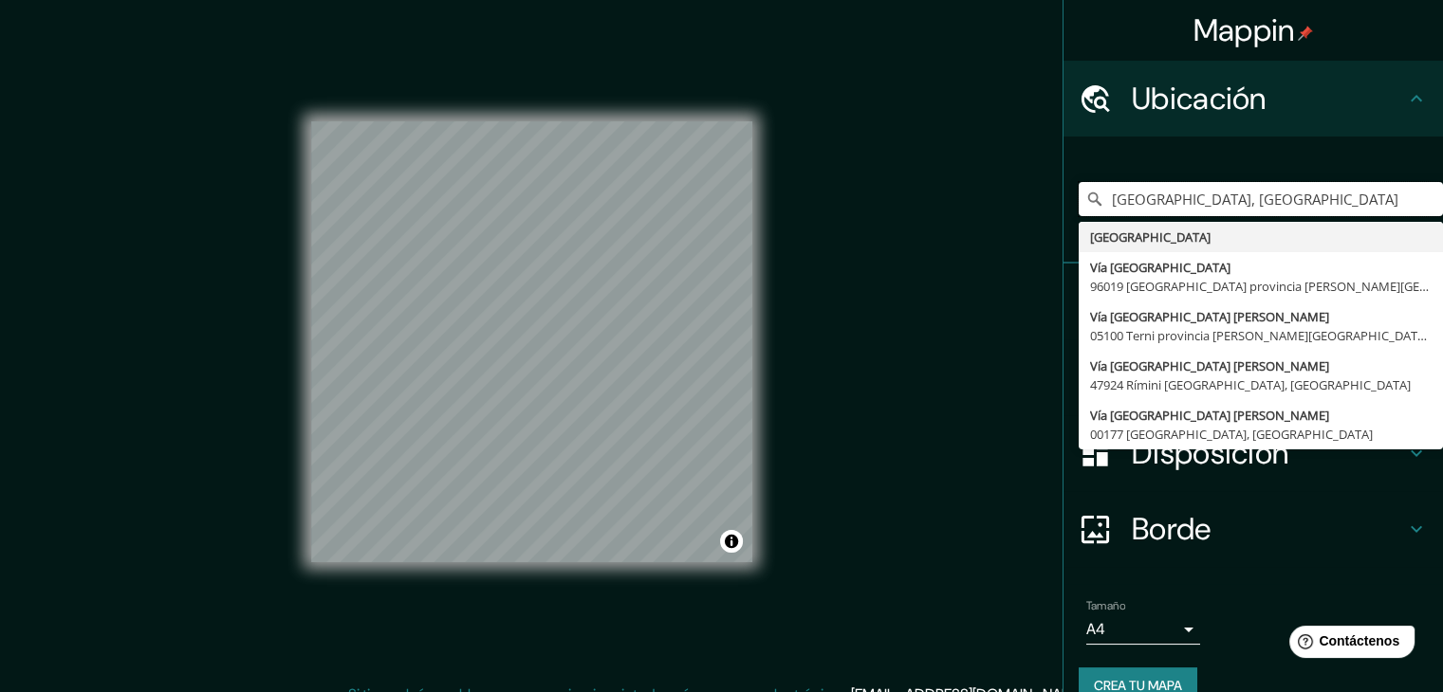
drag, startPoint x: 1279, startPoint y: 190, endPoint x: 865, endPoint y: 234, distance: 416.0
click at [865, 234] on div "Mappin Ubicación [GEOGRAPHIC_DATA], [GEOGRAPHIC_DATA] [GEOGRAPHIC_DATA] [GEOGRA…" at bounding box center [721, 357] width 1443 height 714
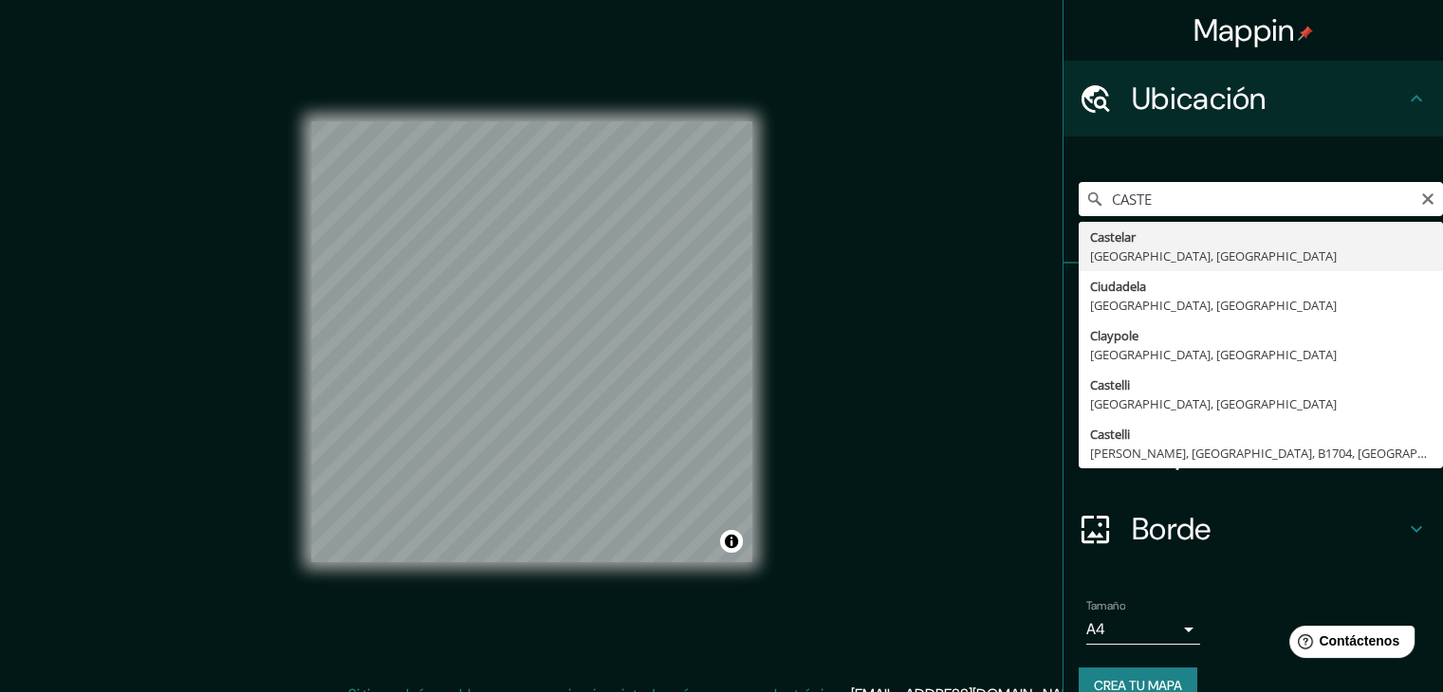
type input "Castelar, [GEOGRAPHIC_DATA], [GEOGRAPHIC_DATA]"
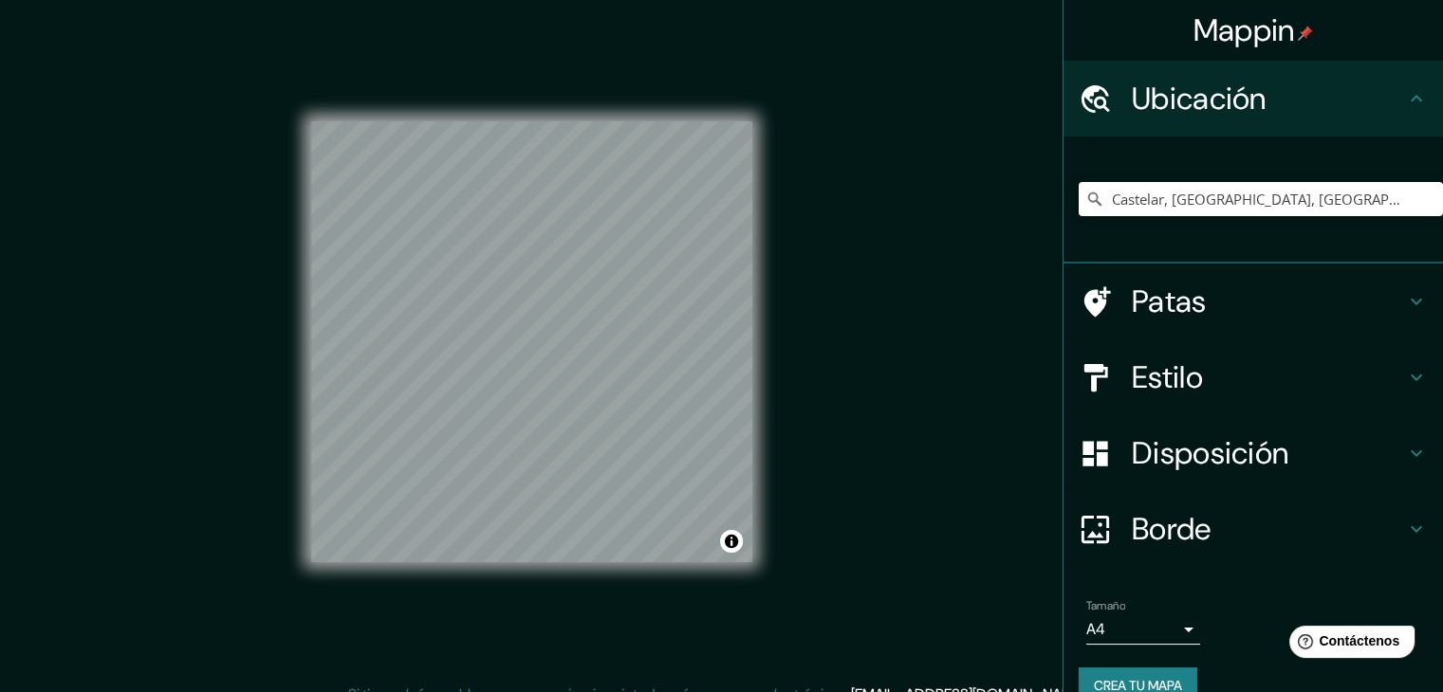
click at [1221, 368] on h4 "Estilo" at bounding box center [1268, 378] width 273 height 38
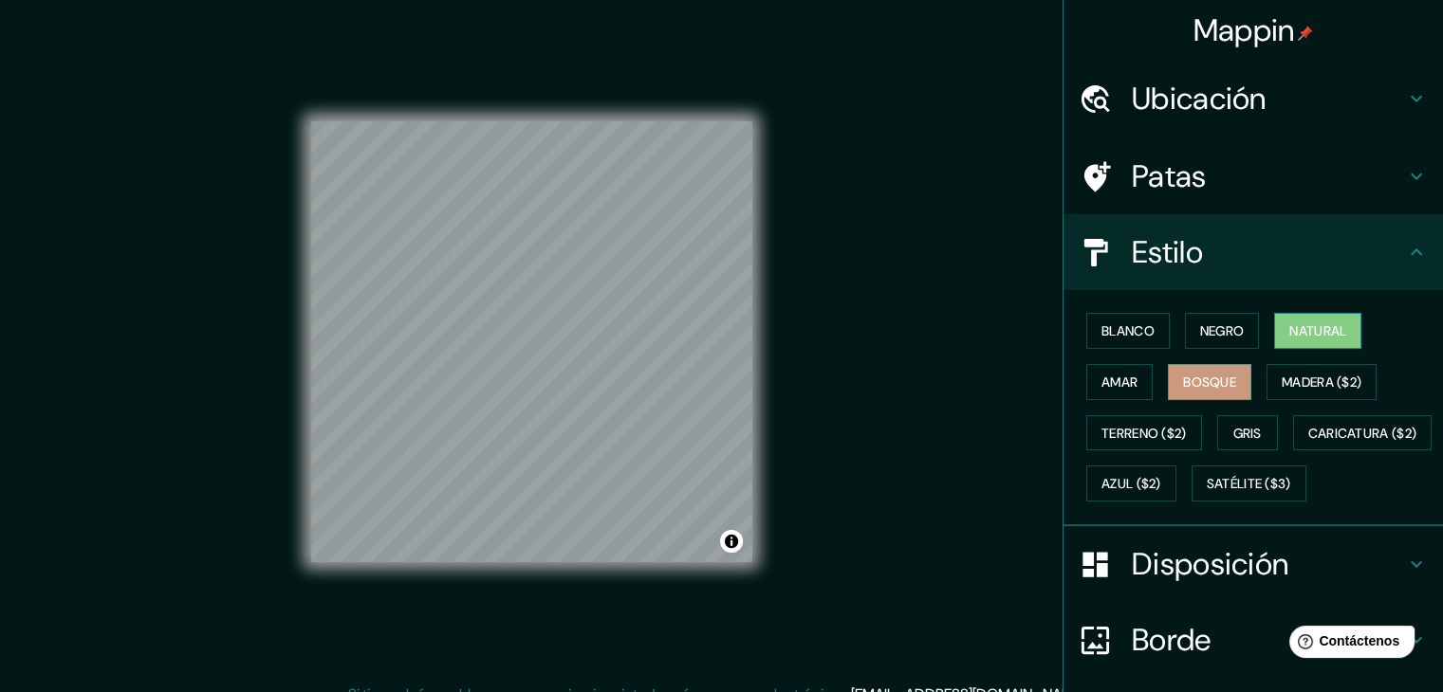
click at [1323, 337] on font "Natural" at bounding box center [1317, 331] width 57 height 17
click at [1237, 433] on font "Gris" at bounding box center [1247, 433] width 28 height 17
click at [1193, 384] on font "Bosque" at bounding box center [1209, 382] width 53 height 17
click at [1108, 382] on font "Amar" at bounding box center [1119, 382] width 36 height 17
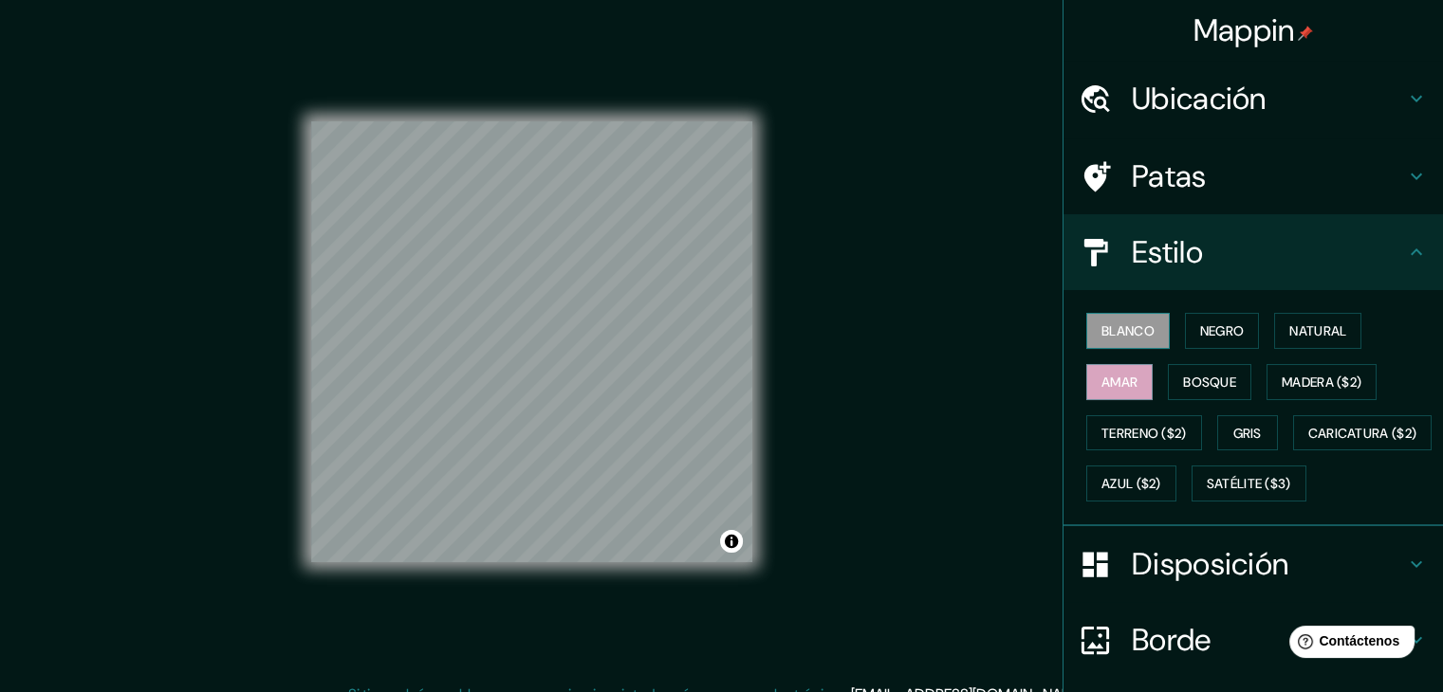
click at [1116, 319] on font "Blanco" at bounding box center [1127, 331] width 53 height 25
click at [1205, 340] on font "Negro" at bounding box center [1222, 331] width 45 height 25
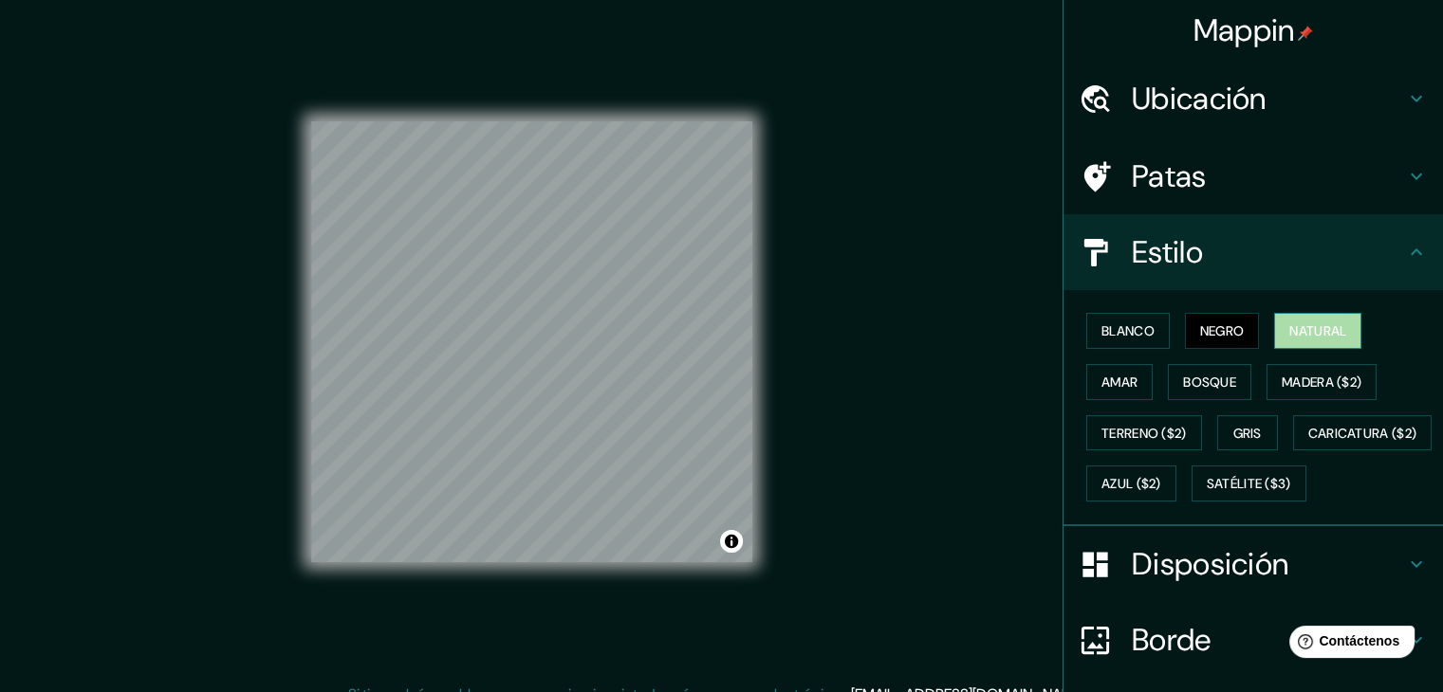
click at [1289, 323] on font "Natural" at bounding box center [1317, 331] width 57 height 17
click at [1106, 397] on button "Amar" at bounding box center [1119, 382] width 66 height 36
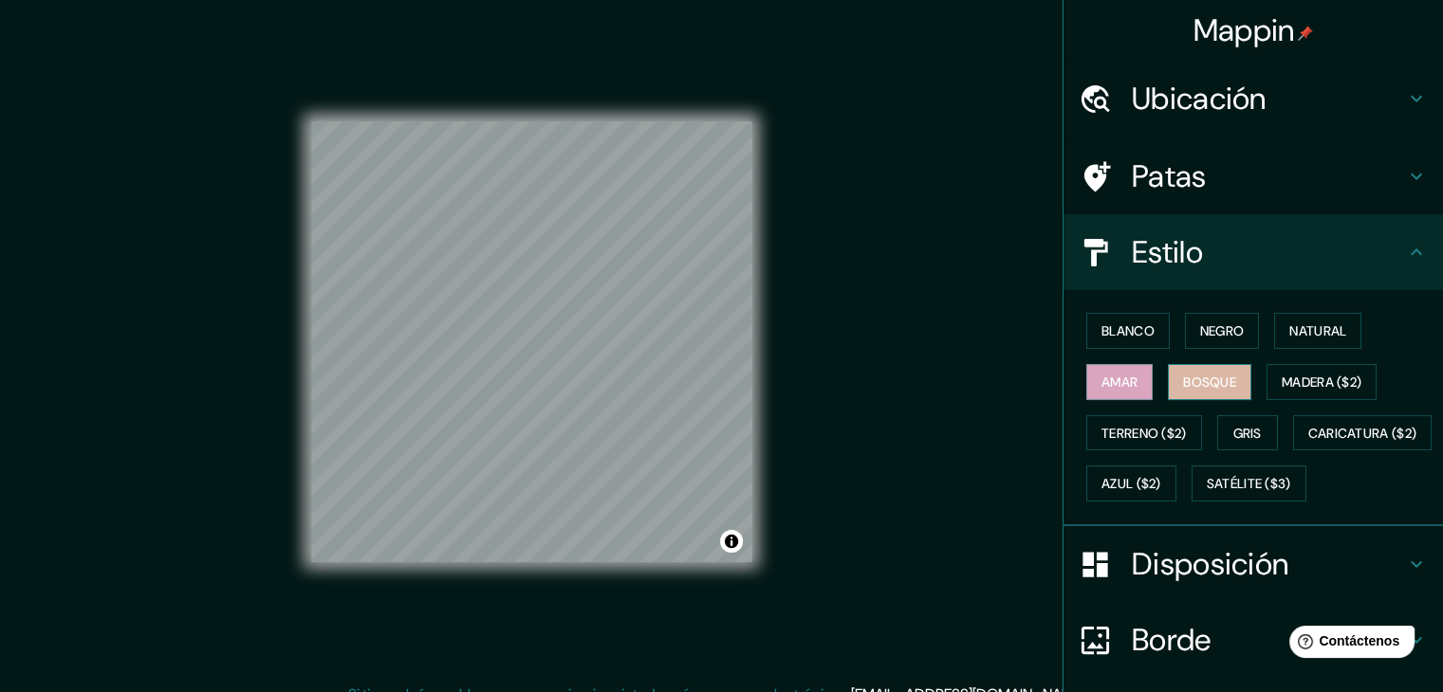
click at [1183, 390] on font "Bosque" at bounding box center [1209, 382] width 53 height 25
click at [1222, 439] on button "Gris" at bounding box center [1247, 433] width 61 height 36
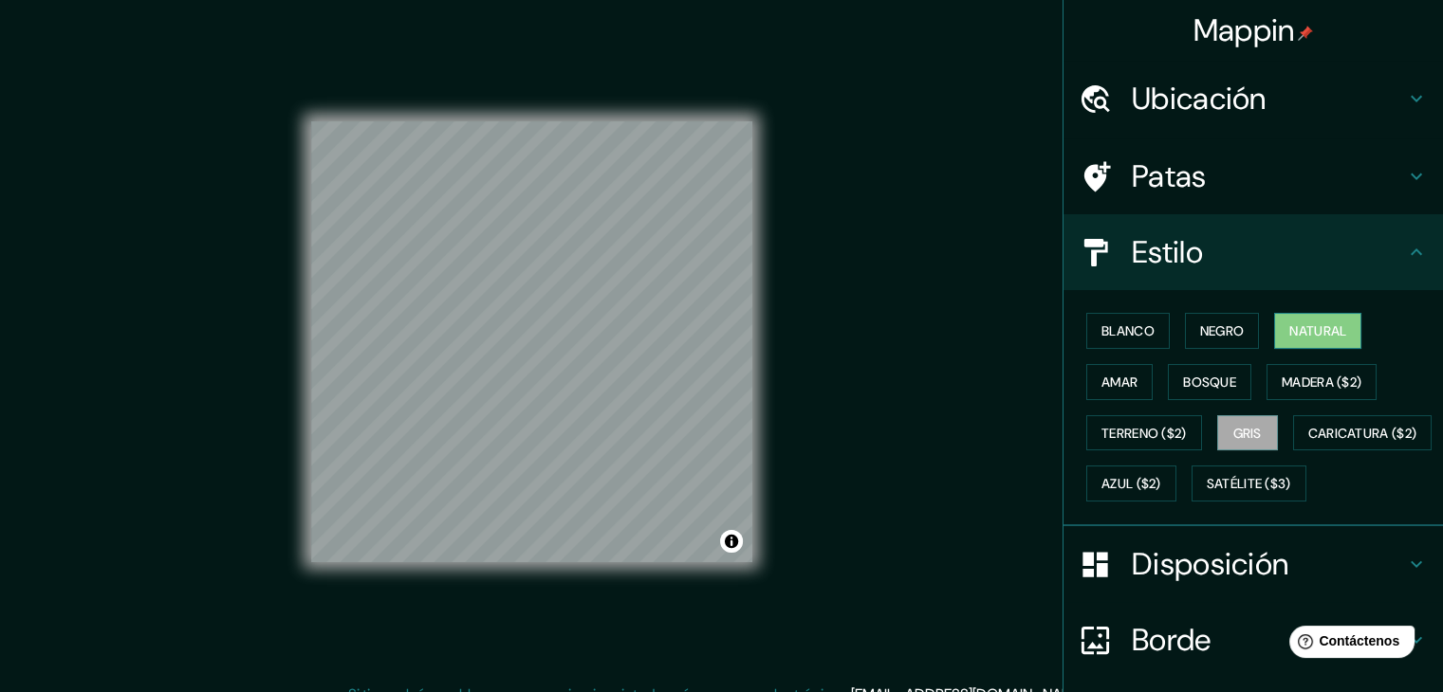
drag, startPoint x: 1296, startPoint y: 335, endPoint x: 1305, endPoint y: 329, distance: 11.1
click at [1298, 335] on font "Natural" at bounding box center [1317, 331] width 57 height 17
click at [1210, 329] on font "Negro" at bounding box center [1222, 331] width 45 height 17
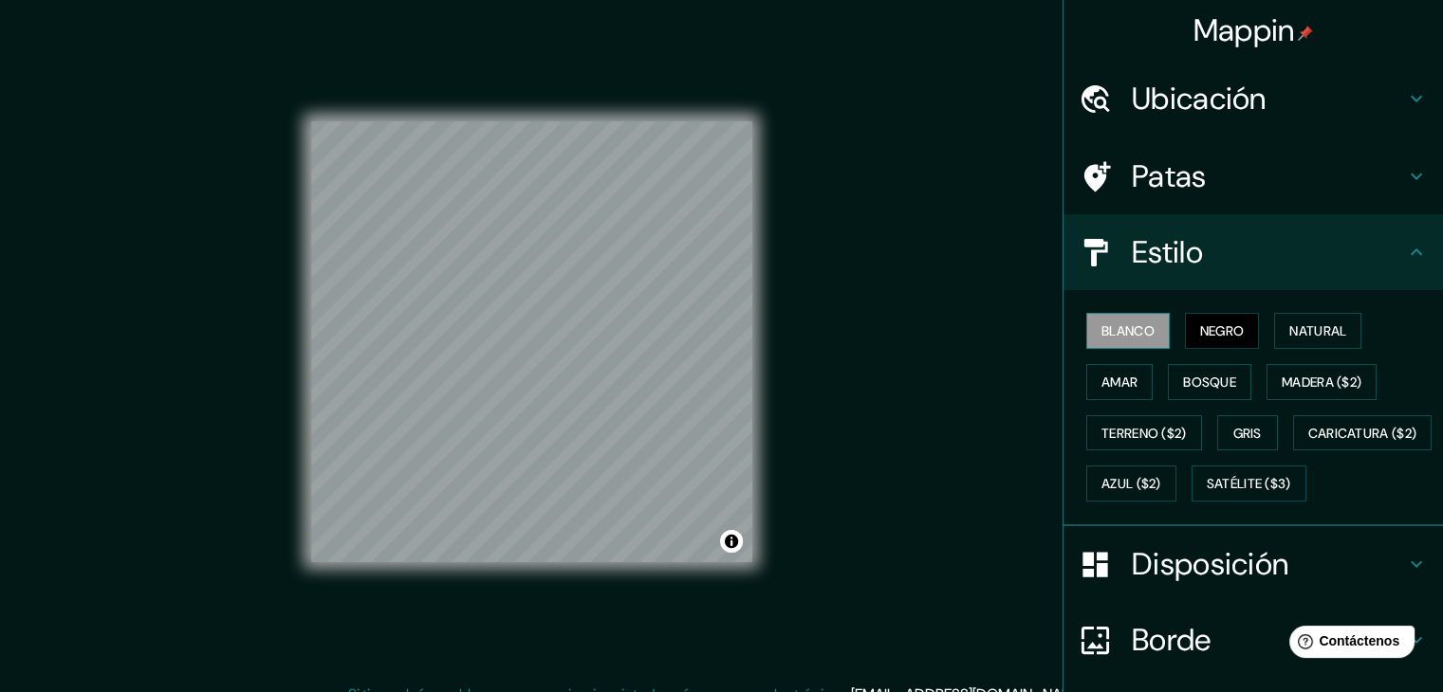
click at [1116, 334] on font "Blanco" at bounding box center [1127, 331] width 53 height 17
click at [1120, 388] on font "Amar" at bounding box center [1119, 382] width 36 height 17
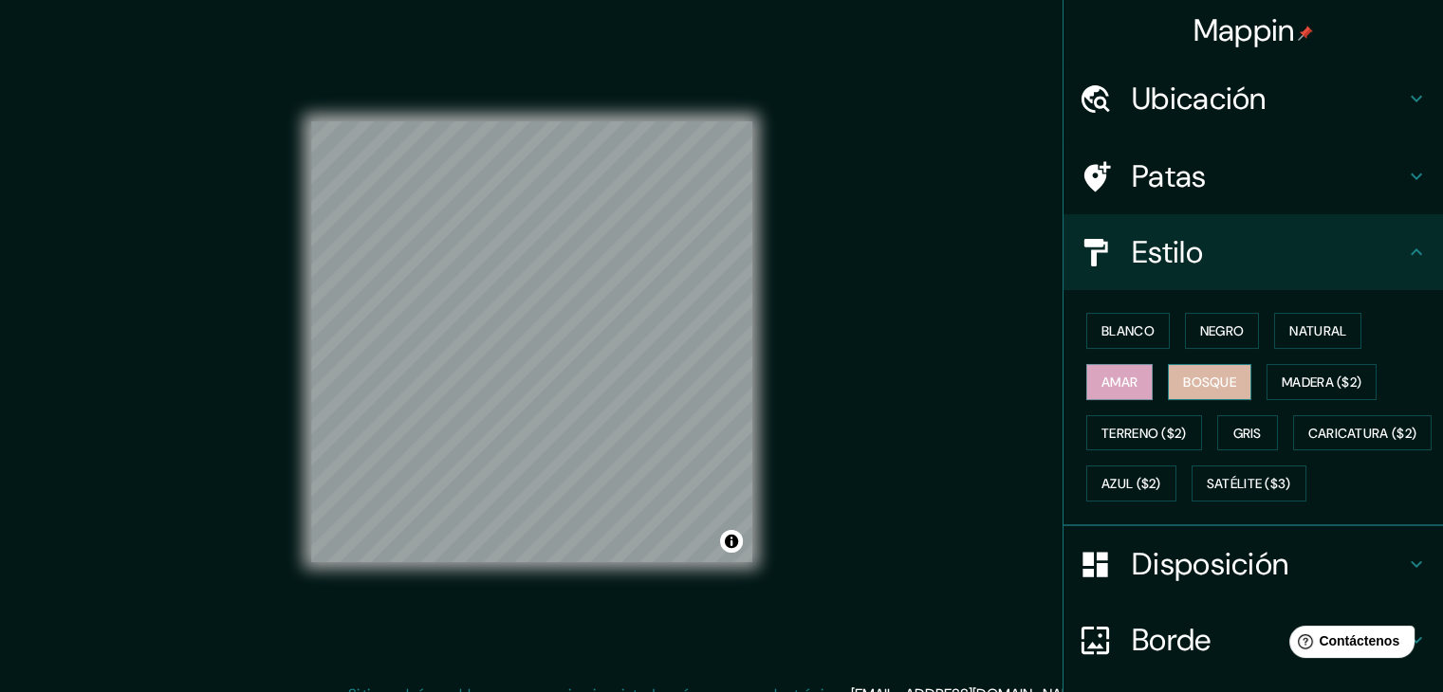
click at [1203, 390] on font "Bosque" at bounding box center [1209, 382] width 53 height 25
click at [1118, 380] on font "Amar" at bounding box center [1119, 382] width 36 height 17
click at [1125, 325] on font "Blanco" at bounding box center [1127, 331] width 53 height 17
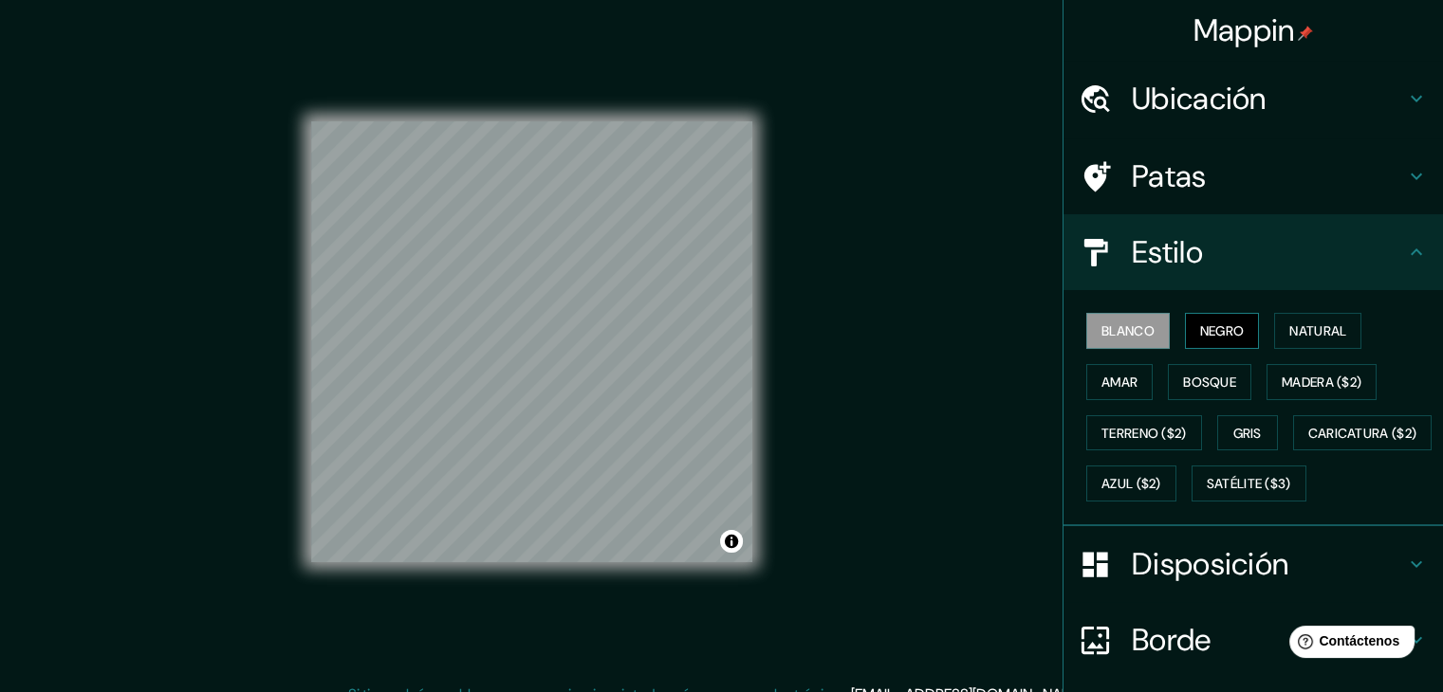
click at [1205, 335] on font "Negro" at bounding box center [1222, 331] width 45 height 17
click at [1134, 379] on button "Amar" at bounding box center [1119, 382] width 66 height 36
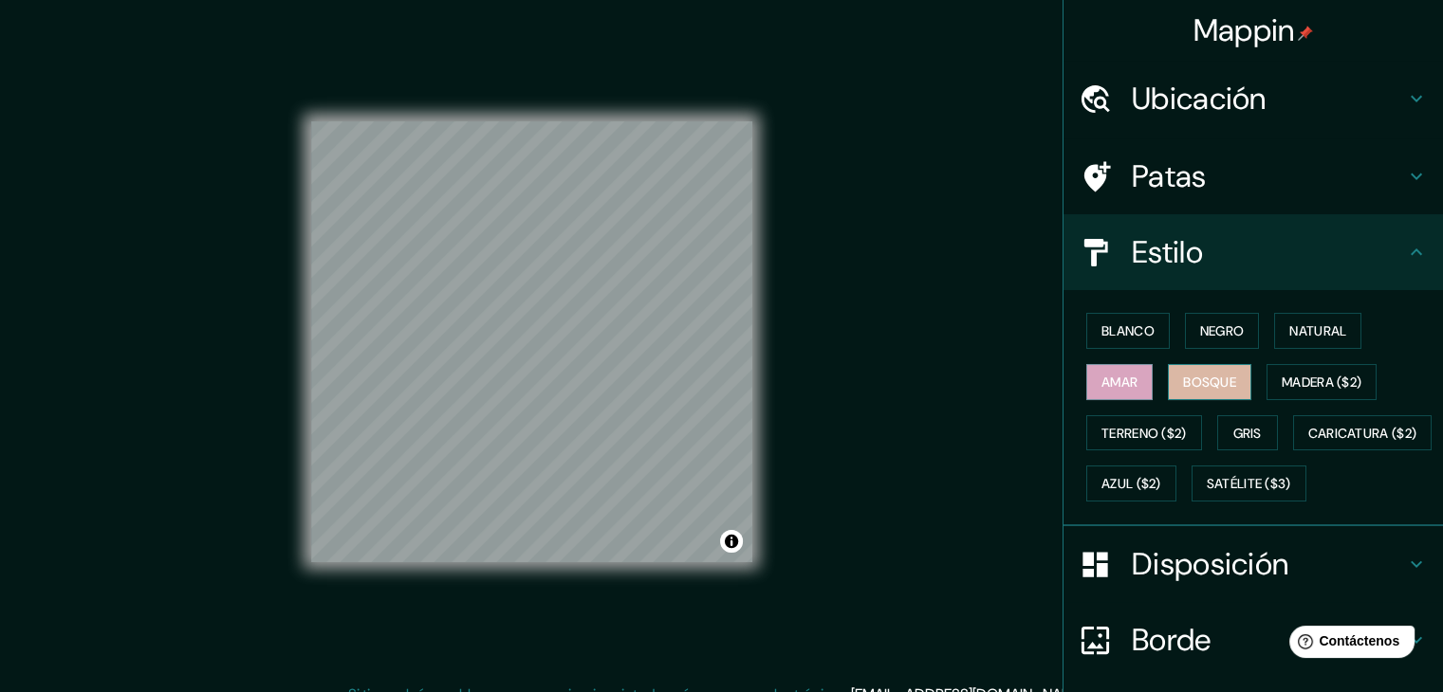
click at [1195, 393] on button "Bosque" at bounding box center [1209, 382] width 83 height 36
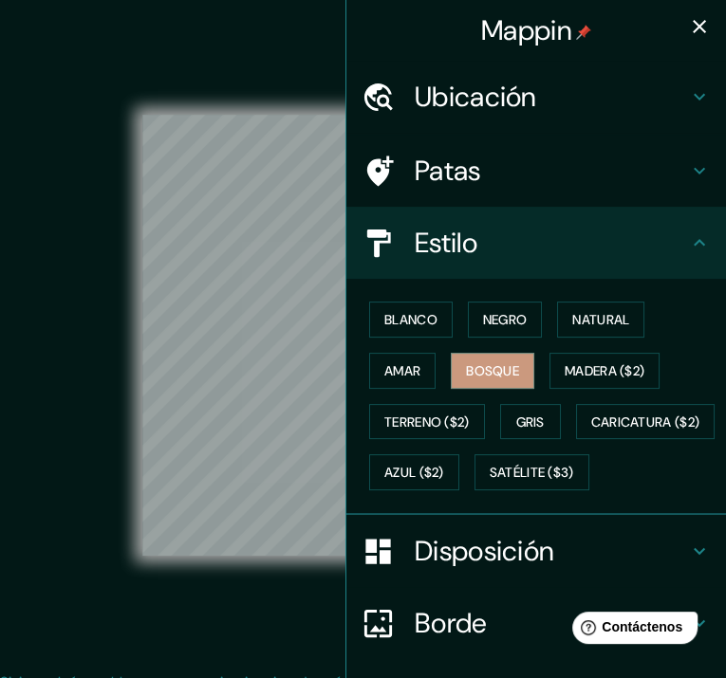
click at [220, 0] on html "Mappin Ubicación Castelar, [GEOGRAPHIC_DATA], [GEOGRAPHIC_DATA] Patas Estilo Bl…" at bounding box center [363, 339] width 726 height 678
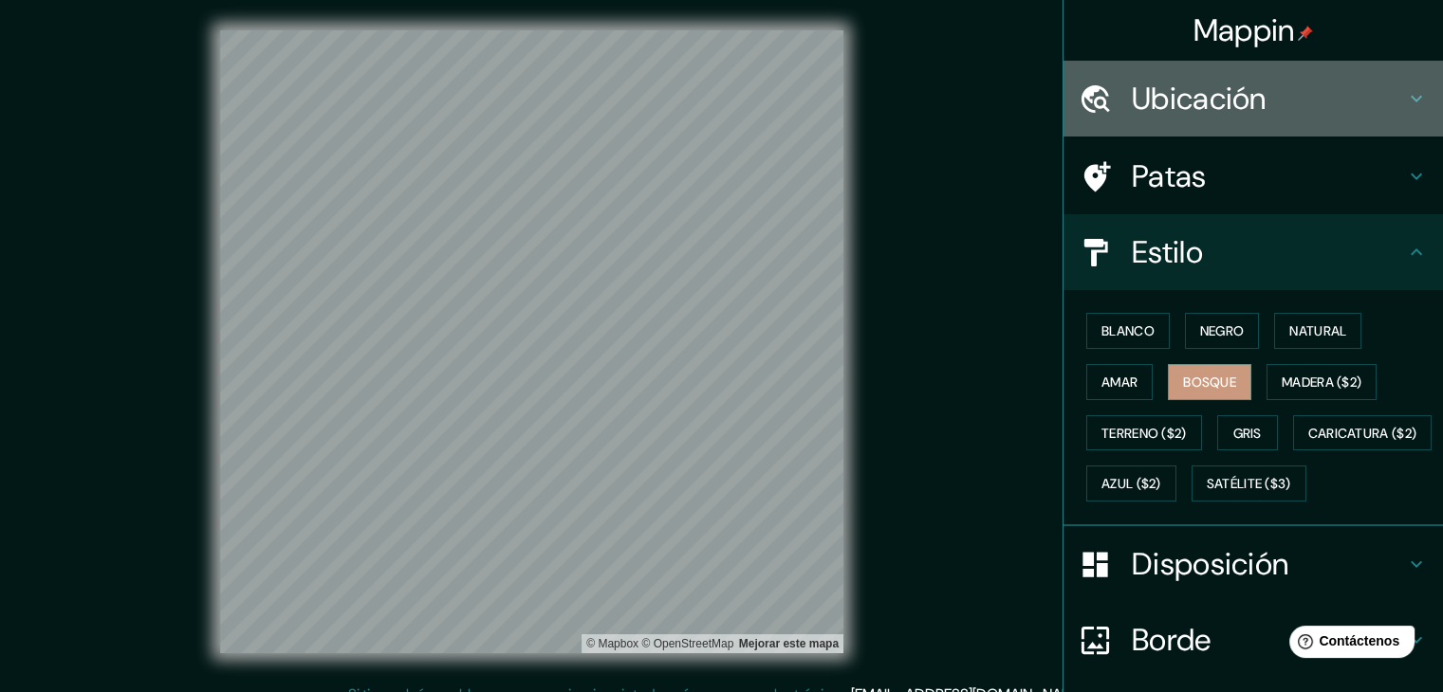
click at [1264, 86] on h4 "Ubicación" at bounding box center [1268, 99] width 273 height 38
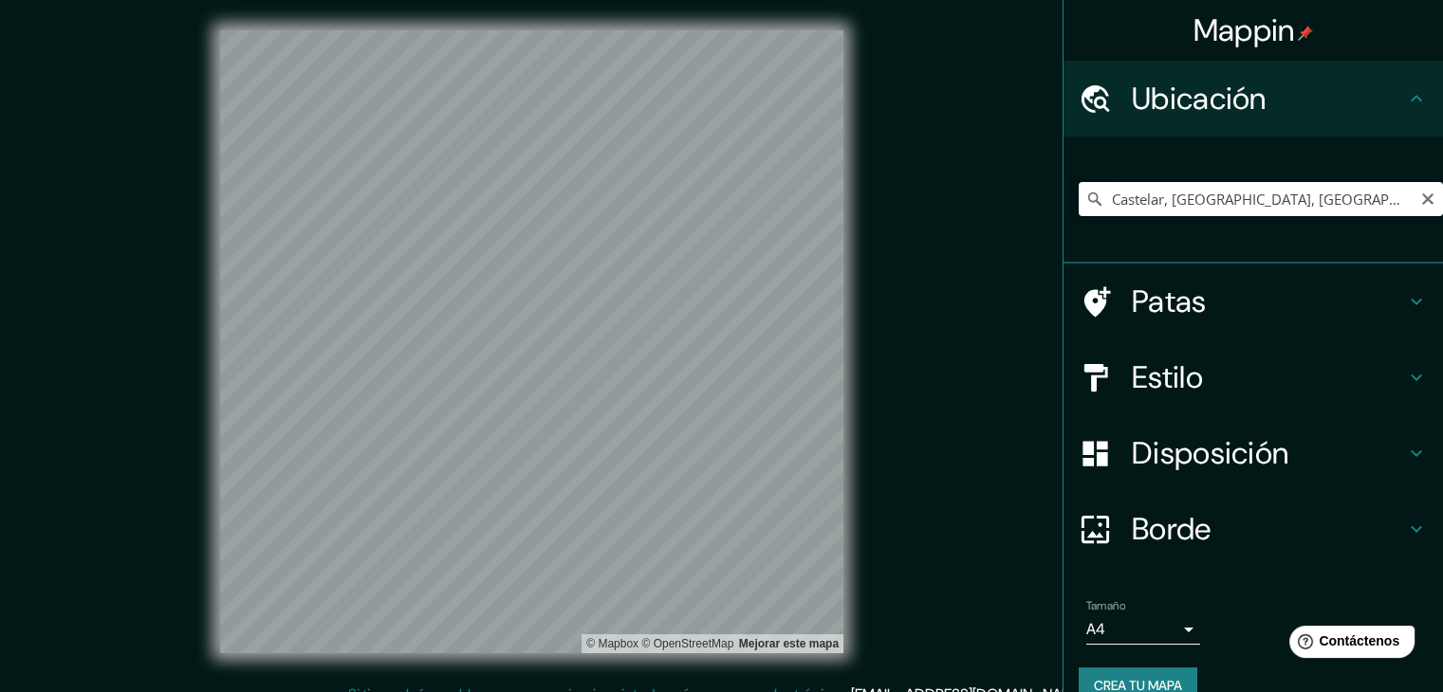
click at [1218, 197] on input "Castelar, [GEOGRAPHIC_DATA], [GEOGRAPHIC_DATA]" at bounding box center [1261, 199] width 364 height 34
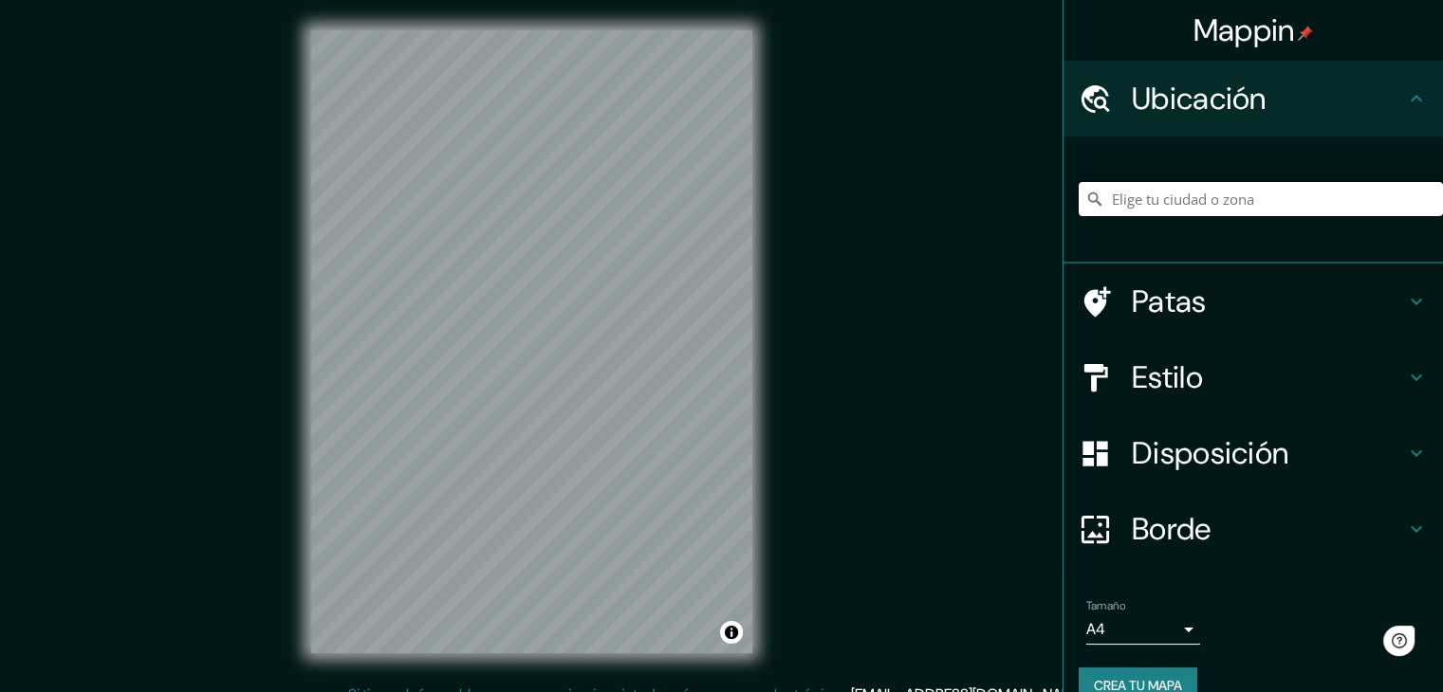
click at [1155, 206] on input "Elige tu ciudad o zona" at bounding box center [1261, 199] width 364 height 34
click at [1182, 197] on input "Elige tu ciudad o zona" at bounding box center [1261, 199] width 364 height 34
click at [1353, 213] on input "Elige tu ciudad o zona" at bounding box center [1261, 199] width 364 height 34
drag, startPoint x: 1337, startPoint y: 198, endPoint x: 1160, endPoint y: 201, distance: 176.5
click at [1160, 201] on input "Castelar, [GEOGRAPHIC_DATA], [GEOGRAPHIC_DATA]" at bounding box center [1261, 199] width 364 height 34
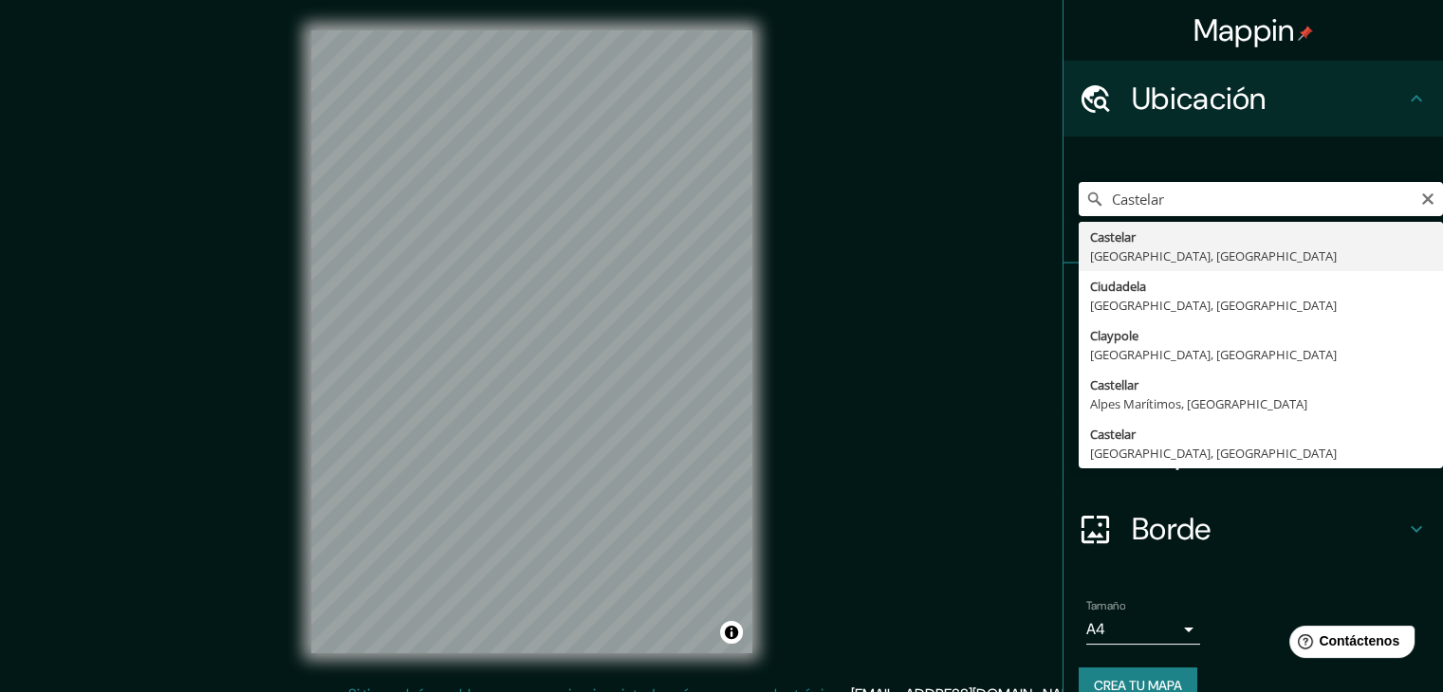
type input "Castelar, [GEOGRAPHIC_DATA], [GEOGRAPHIC_DATA]"
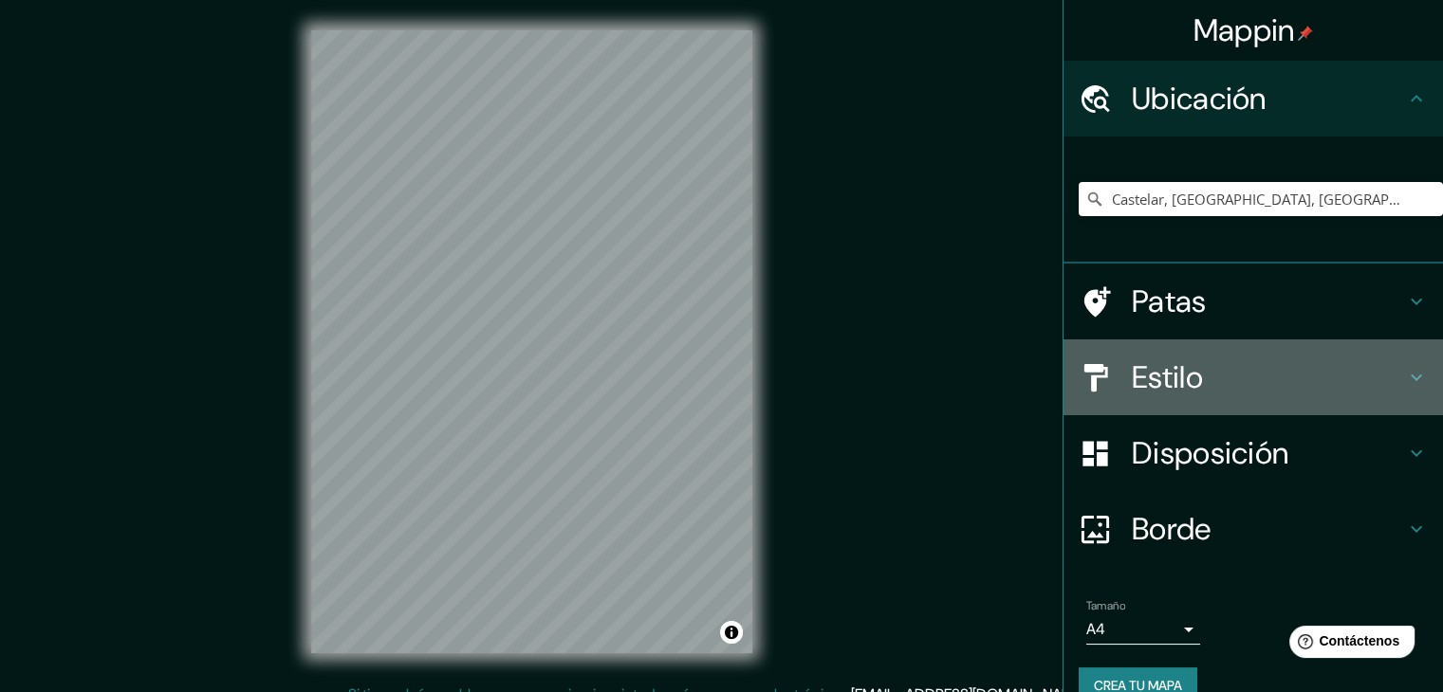
click at [1411, 376] on icon at bounding box center [1416, 378] width 11 height 7
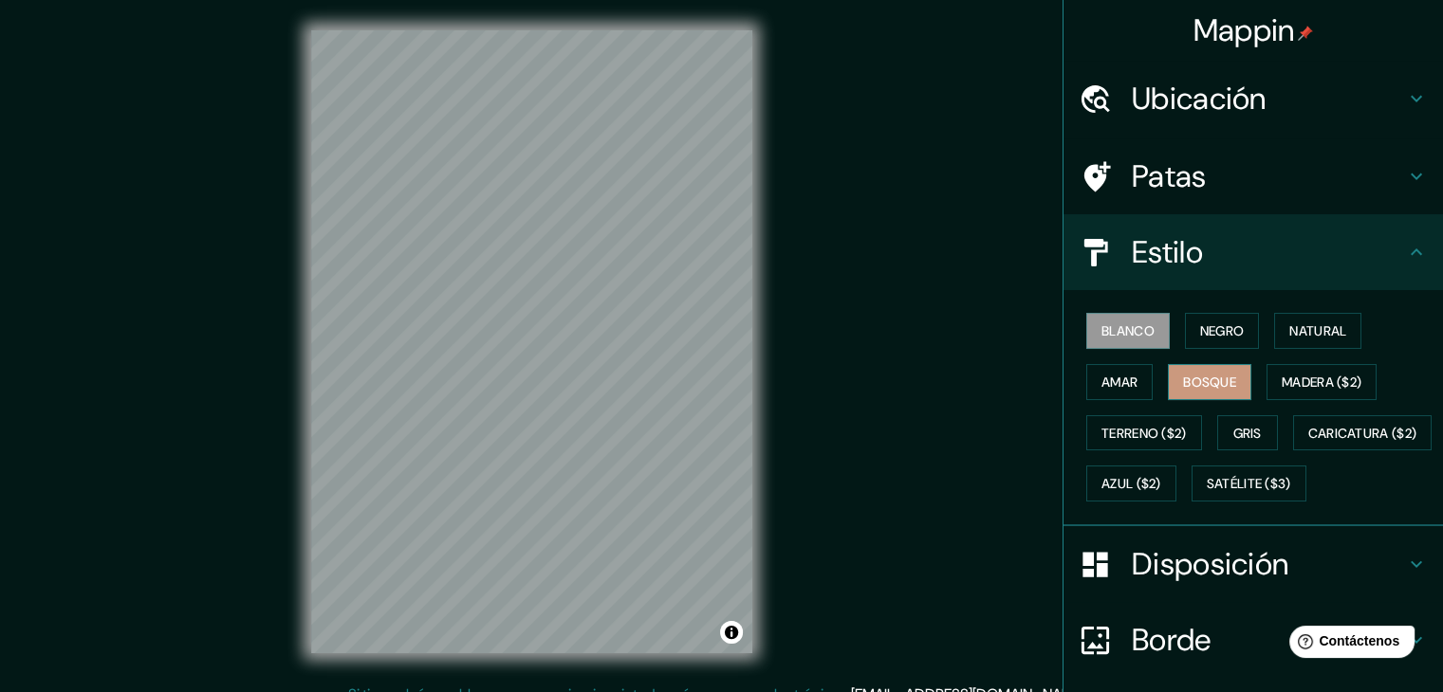
click at [1190, 385] on font "Bosque" at bounding box center [1209, 382] width 53 height 17
click at [1317, 22] on div "Mappin" at bounding box center [1252, 30] width 379 height 61
click at [1101, 319] on font "Blanco" at bounding box center [1127, 331] width 53 height 25
click at [1289, 326] on font "Natural" at bounding box center [1317, 331] width 57 height 17
